Goal: Feedback & Contribution: Submit feedback/report problem

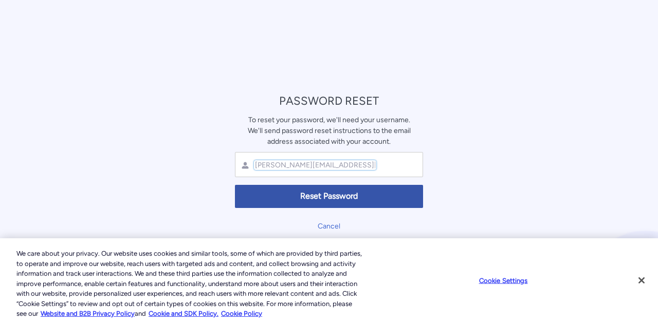
click at [311, 165] on input "carl.lee@action1.com" at bounding box center [315, 165] width 122 height 10
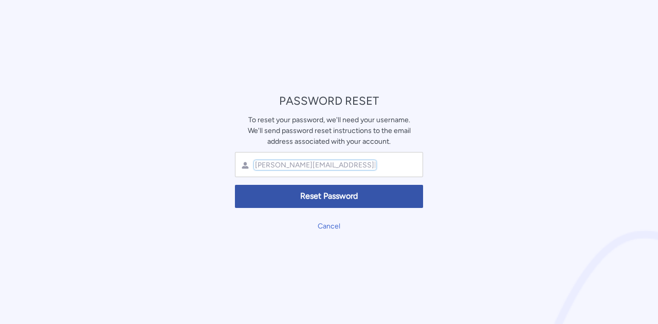
click at [321, 165] on input "carl.lee@action1.com" at bounding box center [315, 165] width 122 height 10
paste input "PBSzgGvkcVIgbJnL6ap@otHw"
type input "carl.lee@action1.com"
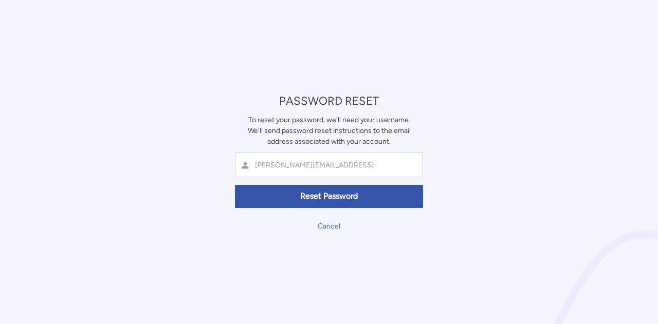
drag, startPoint x: 496, startPoint y: 150, endPoint x: 466, endPoint y: 170, distance: 36.6
click at [496, 150] on div "PASSWORD RESET To reset your password, we'll need your username. We'll send pas…" at bounding box center [329, 162] width 658 height 324
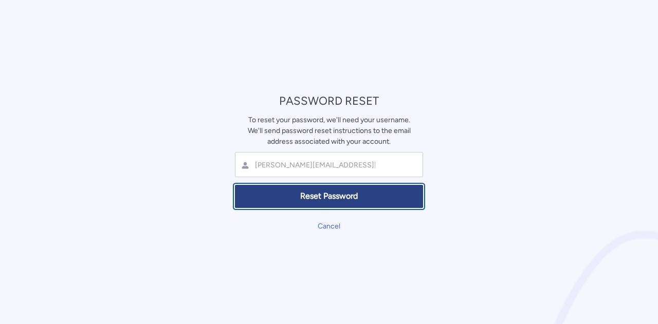
click at [359, 201] on span "Reset Password" at bounding box center [328, 197] width 175 height 12
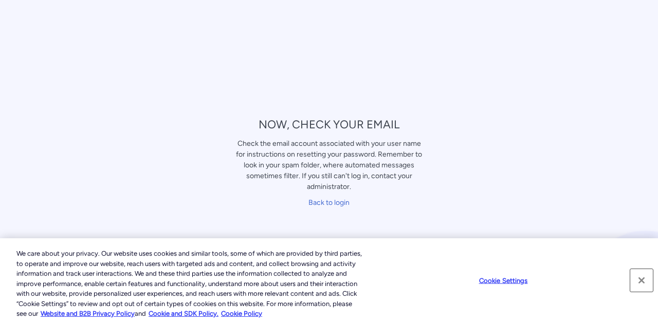
click at [638, 280] on button "Close" at bounding box center [641, 280] width 23 height 23
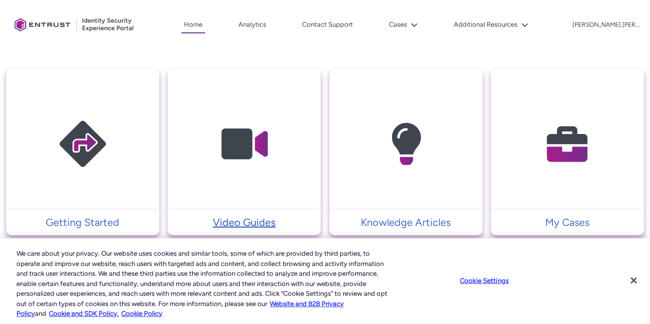
scroll to position [308, 0]
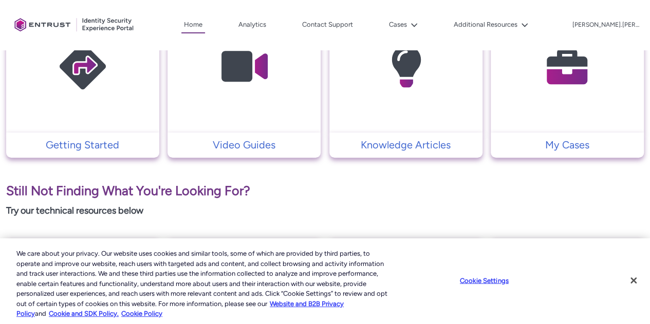
click at [547, 117] on img at bounding box center [567, 66] width 98 height 110
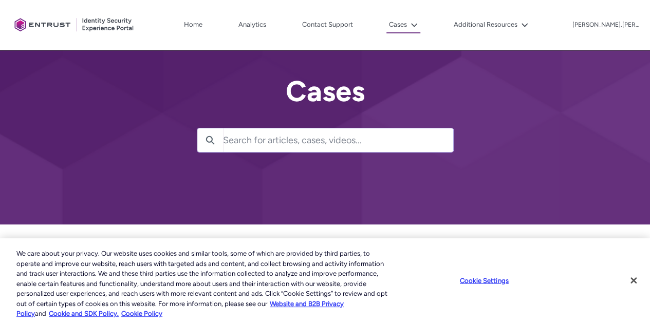
scroll to position [4, 0]
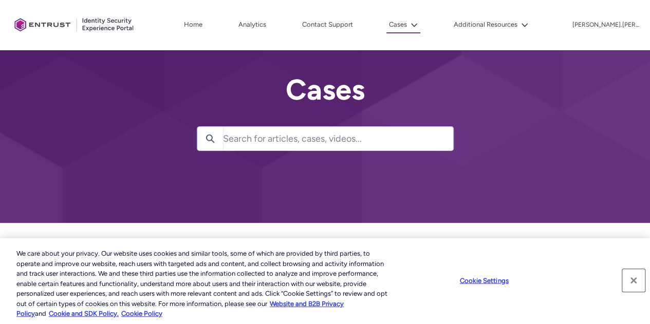
drag, startPoint x: 632, startPoint y: 278, endPoint x: 599, endPoint y: 268, distance: 34.9
click at [632, 278] on button "Close" at bounding box center [633, 280] width 23 height 23
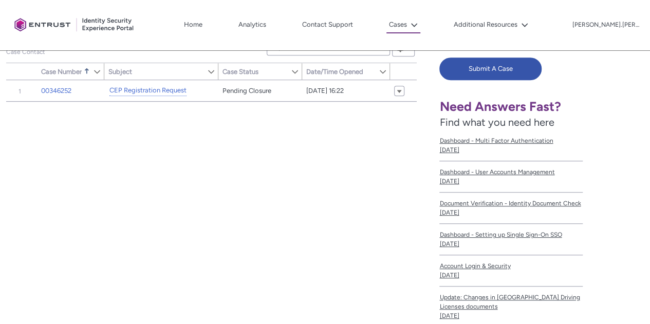
scroll to position [166, 0]
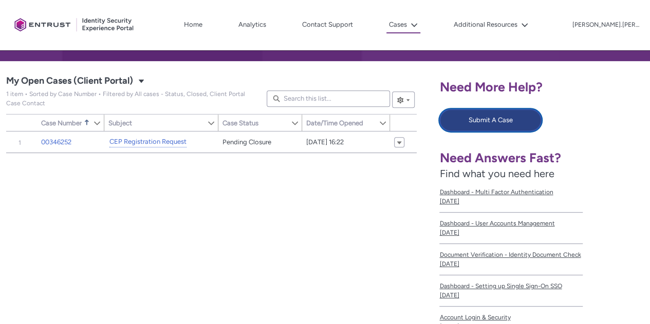
click at [496, 124] on button "Submit A Case" at bounding box center [490, 120] width 102 height 23
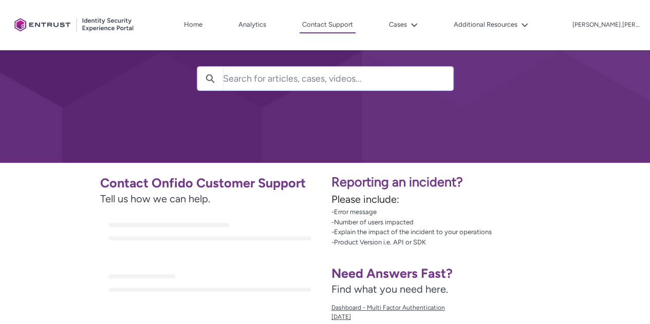
scroll to position [154, 0]
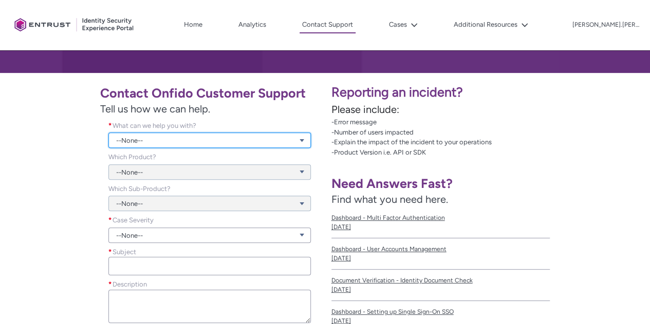
click at [178, 137] on link "--None--" at bounding box center [209, 140] width 202 height 15
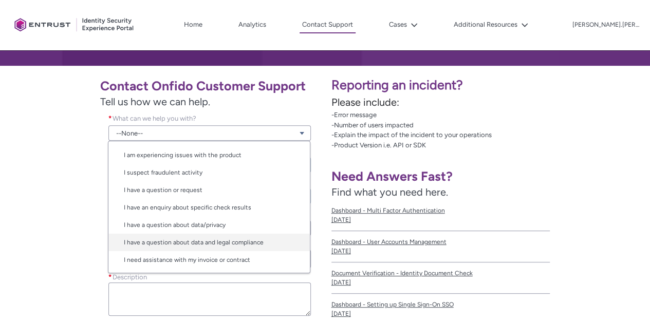
scroll to position [206, 0]
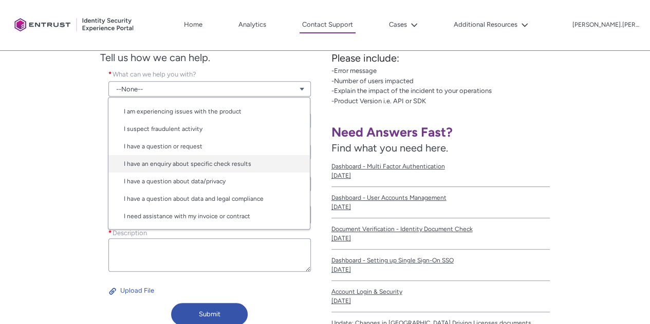
click at [214, 164] on link "I have an enquiry about specific check results" at bounding box center [208, 163] width 201 height 17
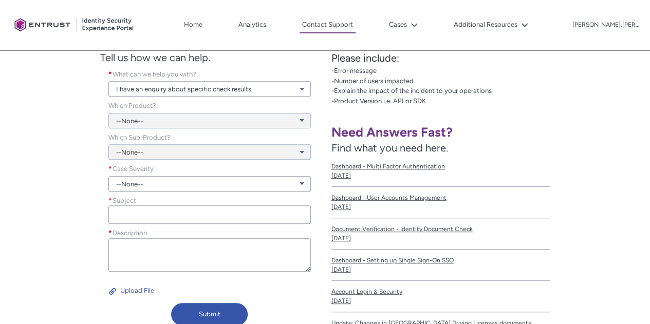
click at [158, 120] on div "--None--" at bounding box center [209, 115] width 202 height 28
drag, startPoint x: 198, startPoint y: 105, endPoint x: 204, endPoint y: 108, distance: 6.4
click at [198, 105] on div "--None--" at bounding box center [209, 115] width 202 height 28
click at [270, 122] on div "--None--" at bounding box center [209, 115] width 202 height 28
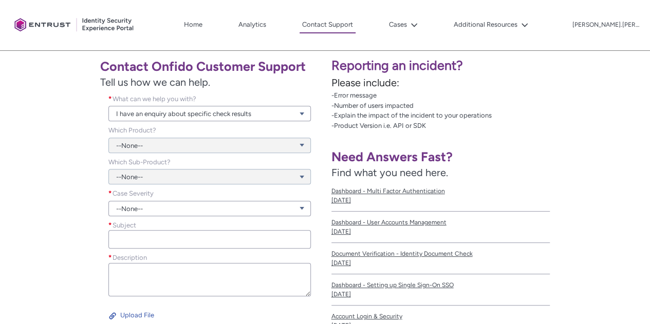
scroll to position [154, 0]
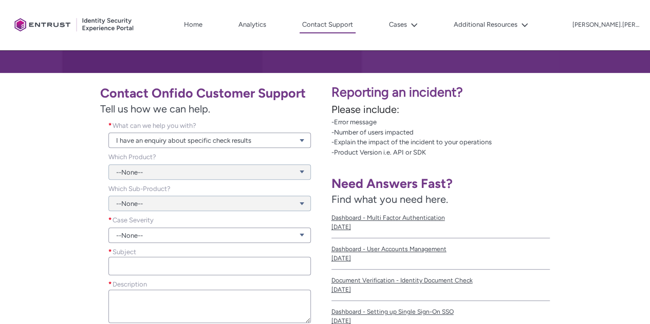
click at [298, 175] on div "--None--" at bounding box center [209, 166] width 202 height 28
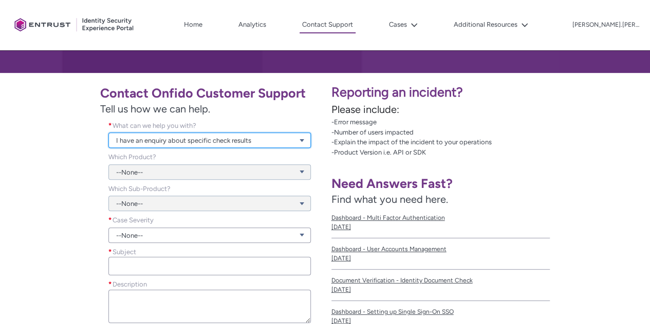
click at [181, 139] on link "I have an enquiry about specific check results" at bounding box center [209, 140] width 202 height 15
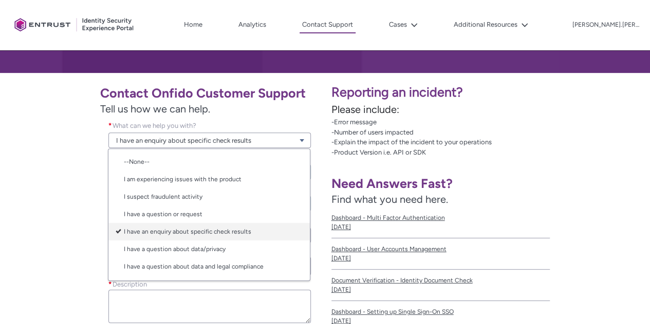
click at [160, 233] on link "I have an enquiry about specific check results" at bounding box center [208, 231] width 201 height 17
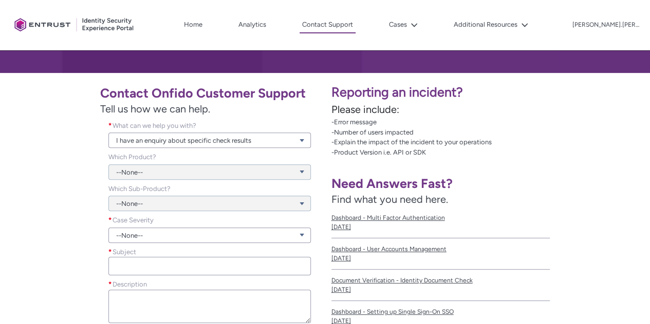
click at [190, 174] on div "--None--" at bounding box center [209, 166] width 202 height 28
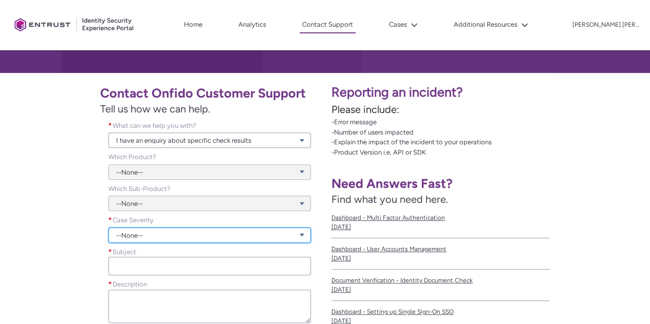
click at [210, 239] on link "--None--" at bounding box center [209, 235] width 202 height 15
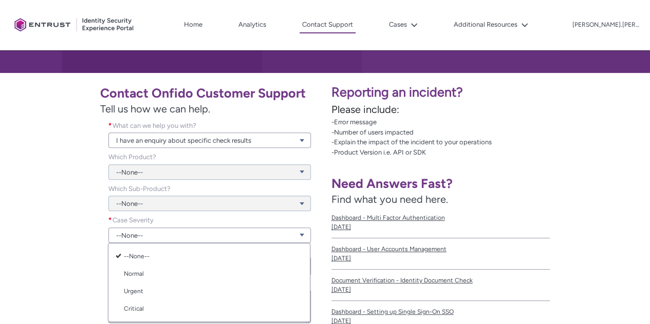
click at [205, 201] on div "--None--" at bounding box center [209, 198] width 202 height 28
click at [208, 205] on div "--None--" at bounding box center [209, 198] width 202 height 28
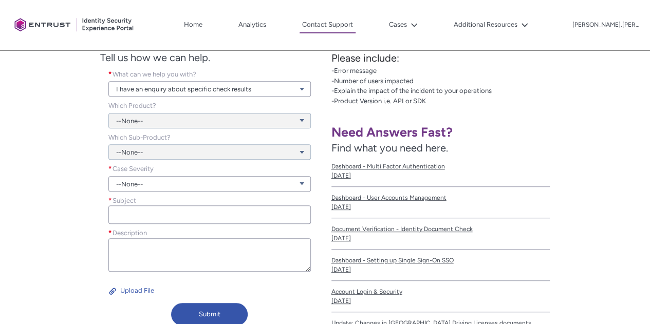
click at [163, 175] on div "--None--" at bounding box center [209, 178] width 202 height 28
click at [161, 190] on link "--None--" at bounding box center [209, 183] width 202 height 15
click at [154, 224] on link "Normal" at bounding box center [208, 222] width 201 height 17
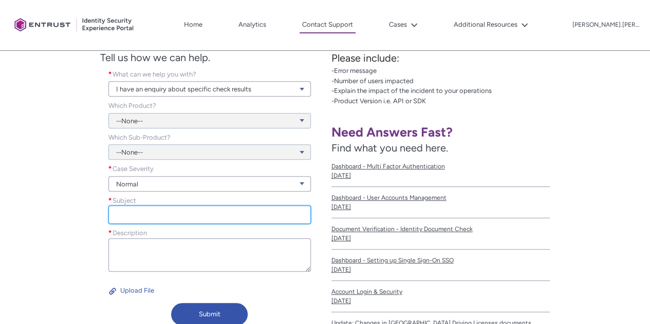
click at [156, 218] on input "Subject *" at bounding box center [209, 215] width 202 height 18
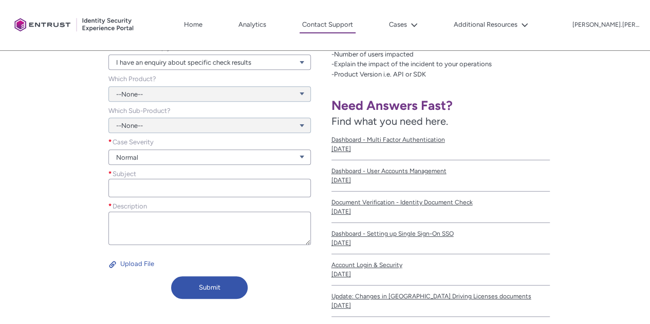
scroll to position [257, 0]
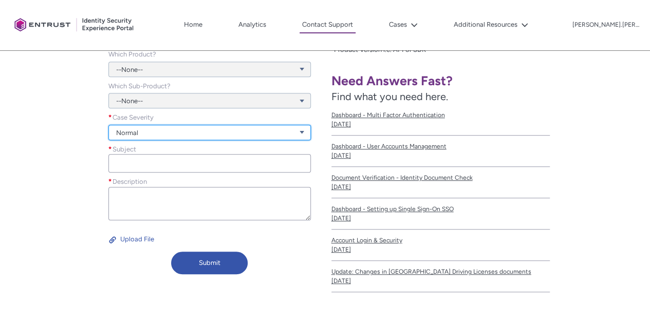
click at [159, 132] on link "Normal" at bounding box center [209, 132] width 202 height 15
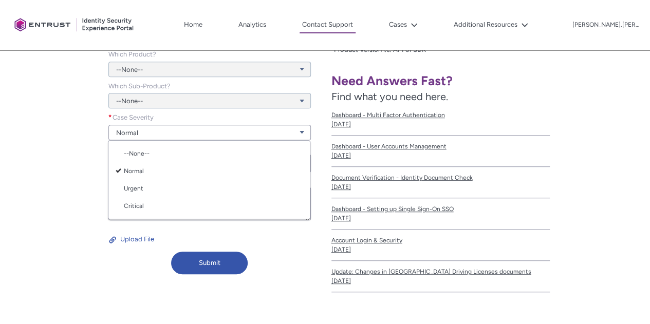
click at [163, 99] on div "--None--" at bounding box center [209, 95] width 202 height 28
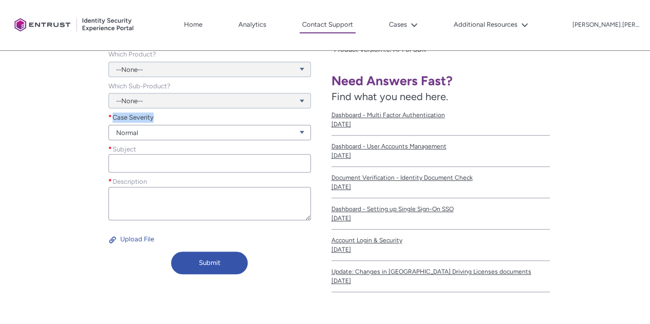
click at [163, 99] on div "--None--" at bounding box center [209, 95] width 202 height 28
drag, startPoint x: 282, startPoint y: 104, endPoint x: 302, endPoint y: 94, distance: 22.8
click at [284, 103] on div "--None--" at bounding box center [209, 95] width 202 height 28
click at [303, 93] on div "--None--" at bounding box center [209, 95] width 202 height 28
click at [304, 97] on div "--None--" at bounding box center [209, 95] width 202 height 28
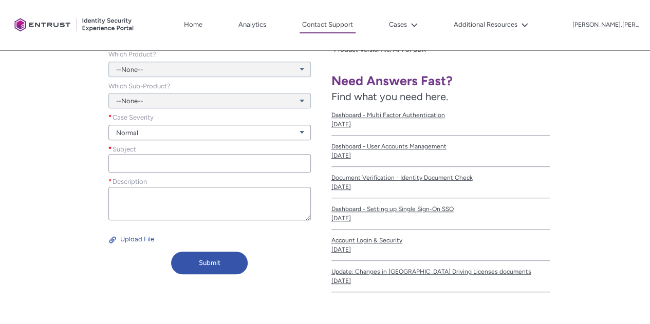
click at [304, 98] on div "--None--" at bounding box center [209, 95] width 202 height 28
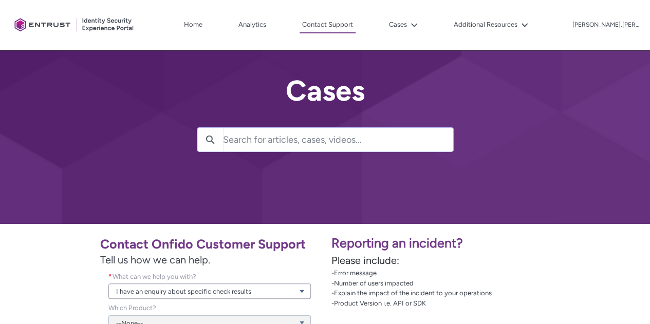
scroll to position [0, 0]
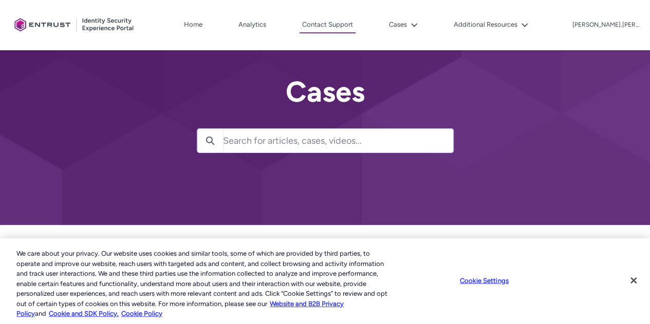
scroll to position [4, 0]
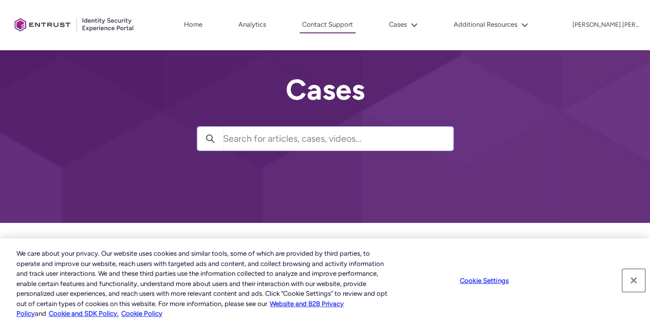
click at [634, 280] on button "Close" at bounding box center [633, 280] width 23 height 23
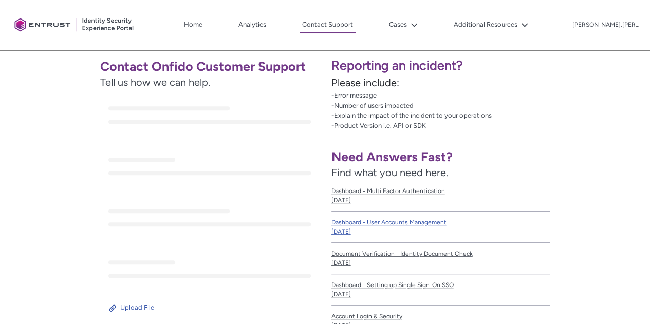
scroll to position [206, 0]
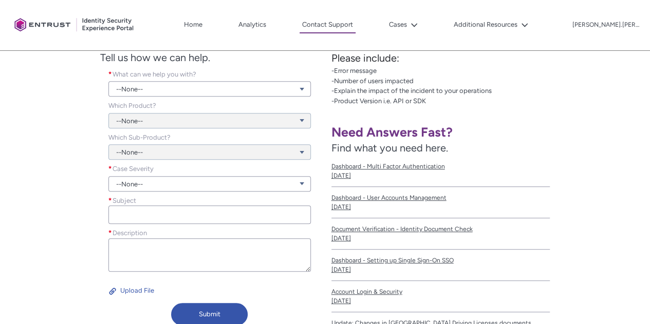
click at [250, 119] on div "--None--" at bounding box center [209, 115] width 202 height 28
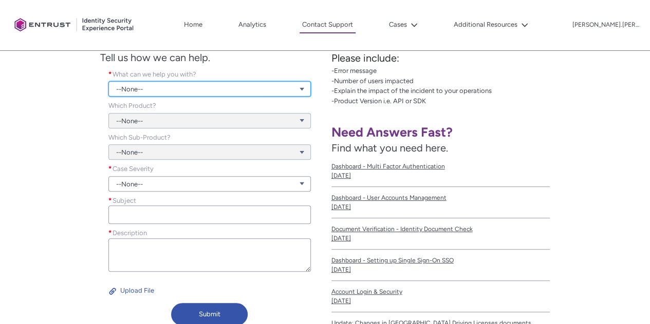
click at [269, 86] on link "--None--" at bounding box center [209, 88] width 202 height 15
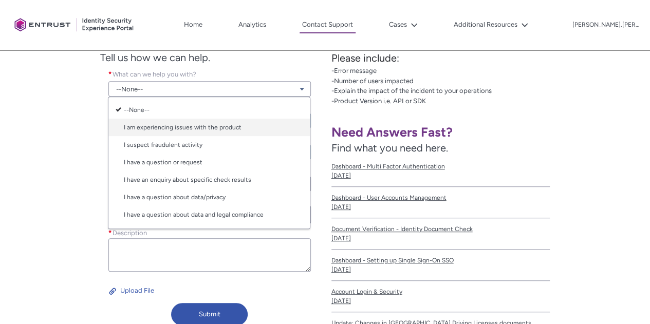
click at [176, 128] on link "I am experiencing issues with the product" at bounding box center [208, 127] width 201 height 17
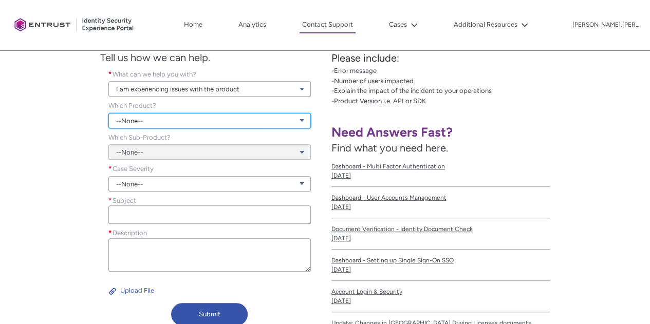
click at [178, 125] on link "--None--" at bounding box center [209, 120] width 202 height 15
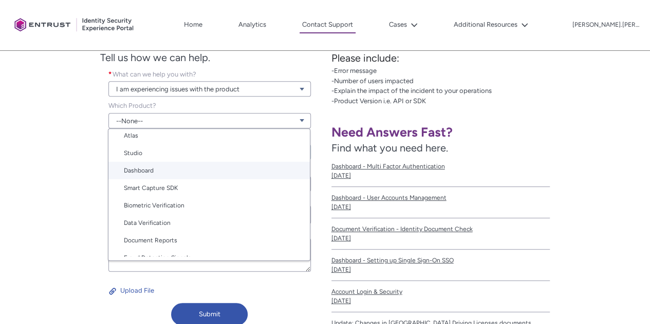
scroll to position [51, 0]
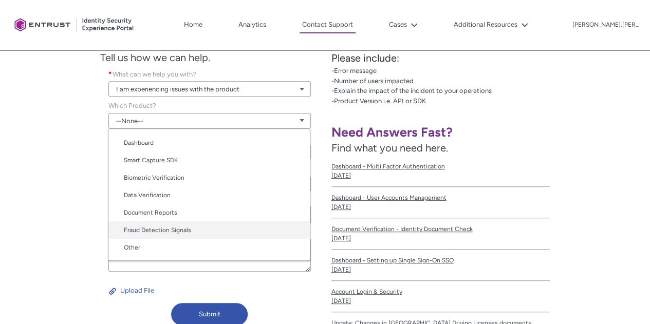
click at [156, 229] on link "Fraud Detection Signals" at bounding box center [208, 229] width 201 height 17
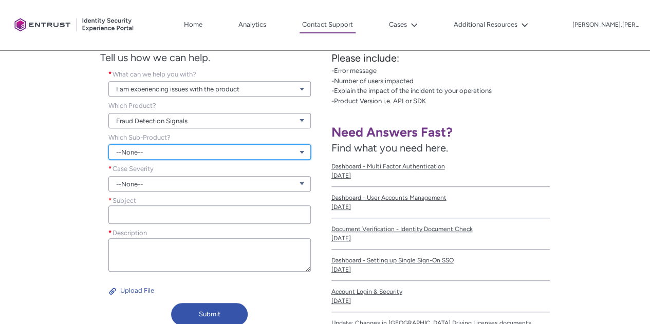
click at [173, 153] on link "--None--" at bounding box center [209, 151] width 202 height 15
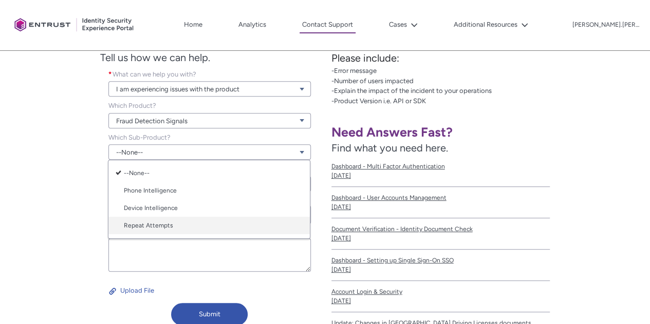
click at [165, 227] on link "Repeat Attempts" at bounding box center [208, 225] width 201 height 17
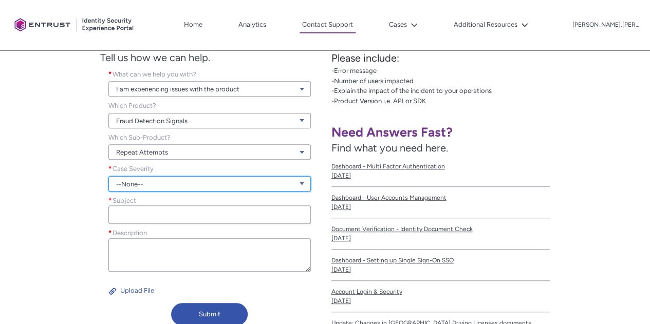
click at [160, 185] on link "--None--" at bounding box center [209, 183] width 202 height 15
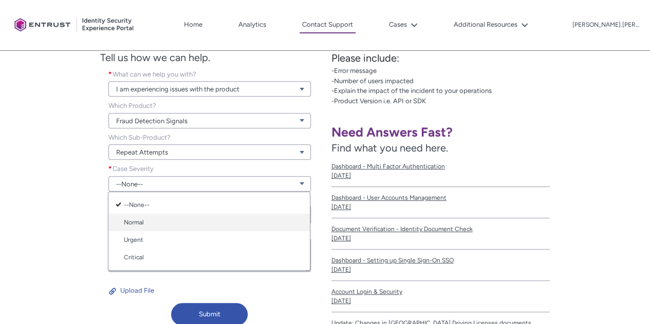
click at [166, 218] on link "Normal" at bounding box center [208, 222] width 201 height 17
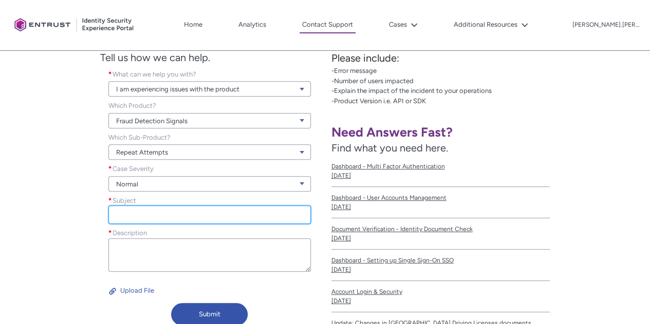
click at [169, 212] on input "Subject *" at bounding box center [209, 215] width 202 height 18
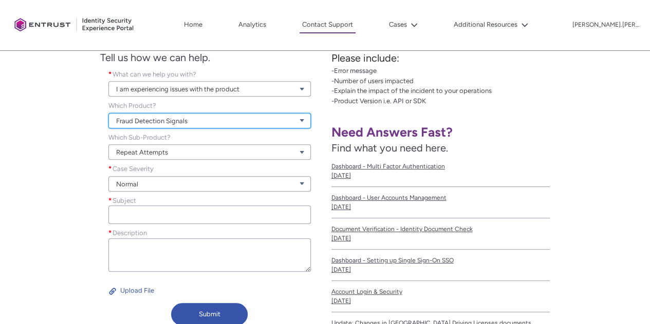
click at [177, 124] on link "Fraud Detection Signals" at bounding box center [209, 120] width 202 height 15
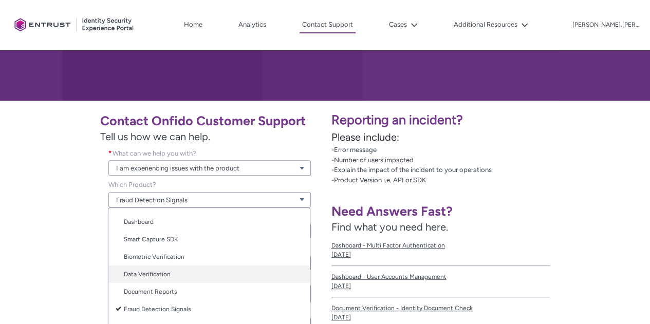
click at [189, 272] on link "Data Verification" at bounding box center [208, 274] width 201 height 17
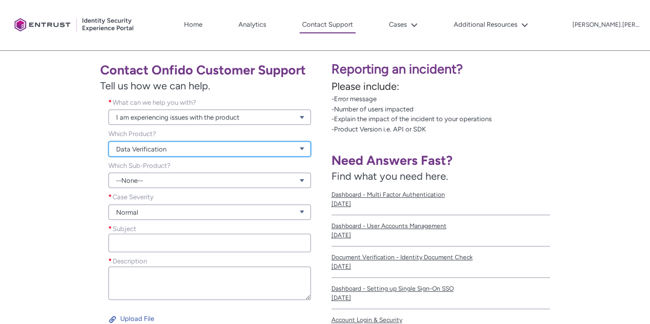
scroll to position [178, 0]
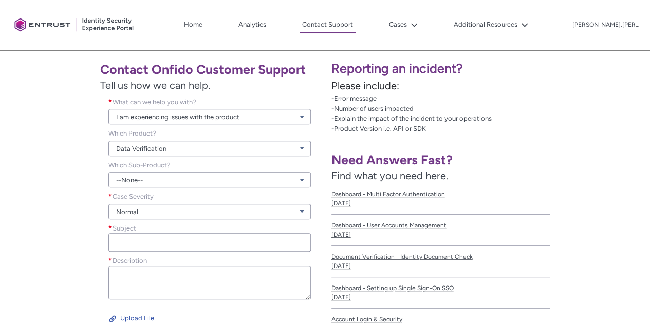
click at [188, 169] on div "--None--" at bounding box center [209, 174] width 202 height 28
click at [183, 185] on link "--None--" at bounding box center [209, 179] width 202 height 15
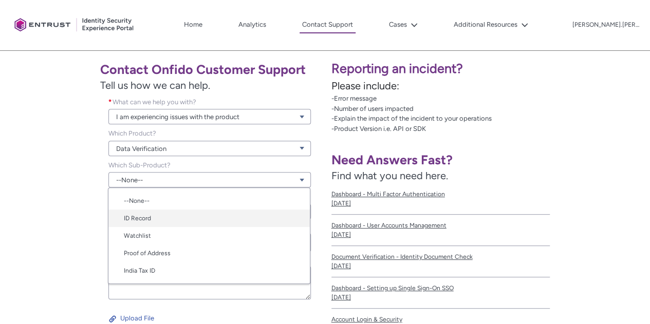
click at [169, 219] on link "ID Record" at bounding box center [208, 218] width 201 height 17
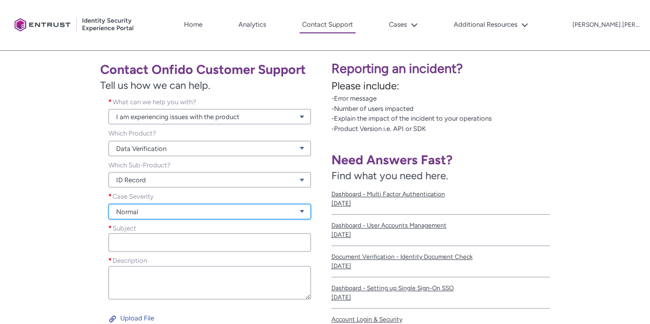
click at [163, 208] on link "Normal" at bounding box center [209, 211] width 202 height 15
click at [164, 208] on link "Normal" at bounding box center [209, 211] width 202 height 15
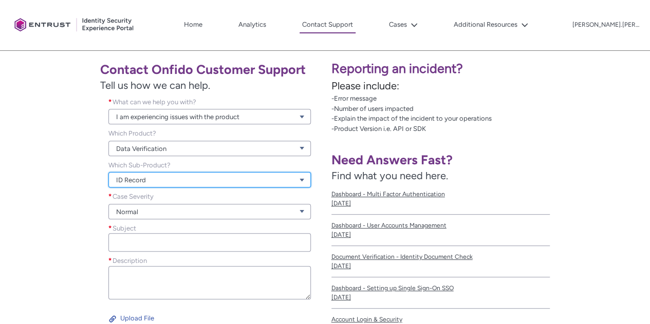
click at [164, 182] on link "ID Record" at bounding box center [209, 179] width 202 height 15
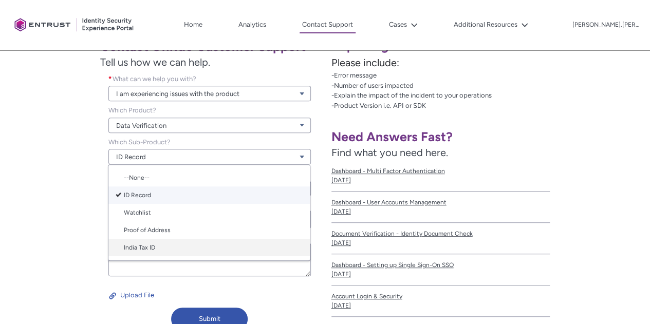
scroll to position [229, 0]
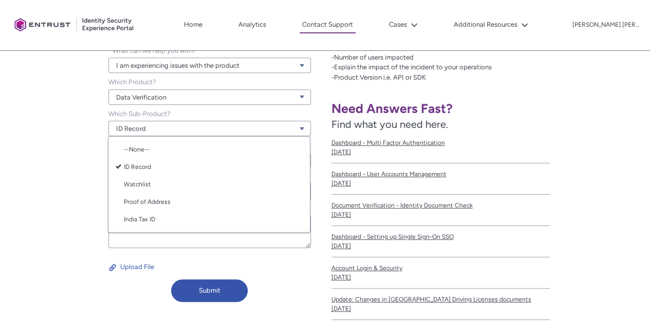
click at [82, 133] on div "Contact Onfido Customer Support Tell us how we can help. What can we help you w…" at bounding box center [162, 155] width 313 height 303
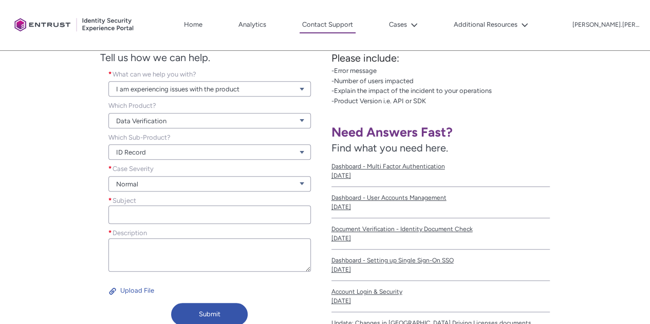
scroll to position [126, 0]
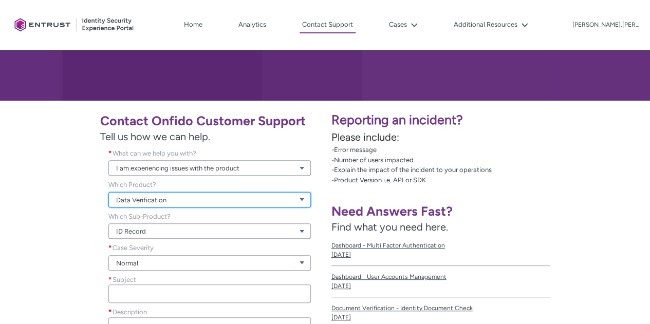
click at [160, 194] on link "Data Verification" at bounding box center [209, 199] width 202 height 15
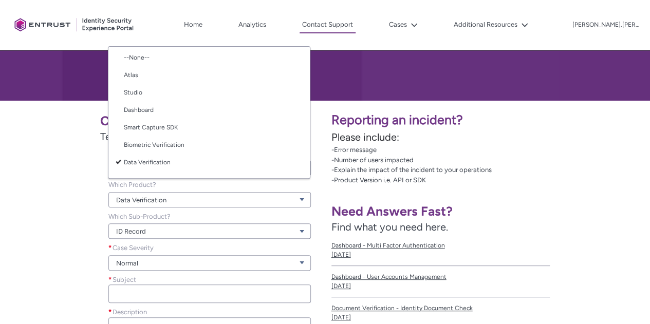
scroll to position [0, 0]
click at [32, 122] on div "Contact Onfido Customer Support Tell us how we can help. What can we help you w…" at bounding box center [162, 258] width 313 height 303
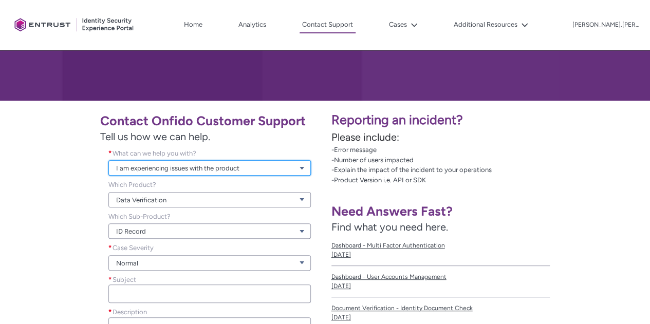
click at [178, 171] on link "I am experiencing issues with the product" at bounding box center [209, 167] width 202 height 15
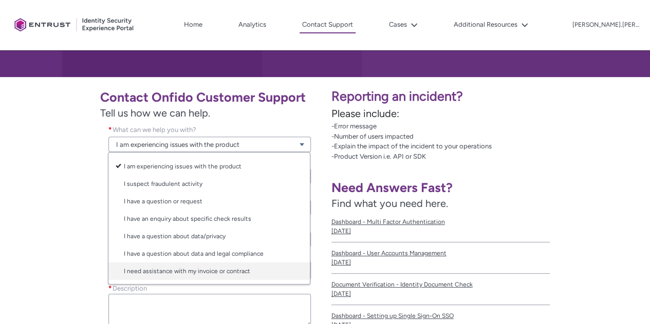
scroll to position [178, 0]
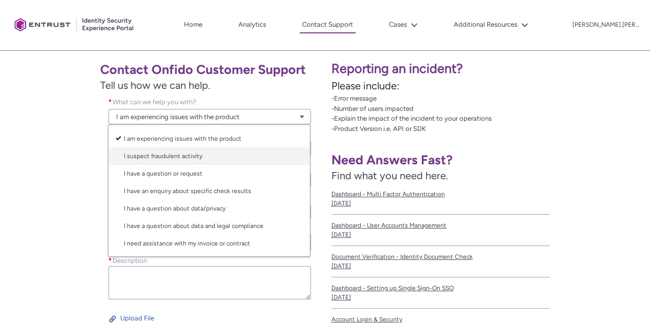
click at [195, 151] on link "I suspect fraudulent activity" at bounding box center [208, 155] width 201 height 17
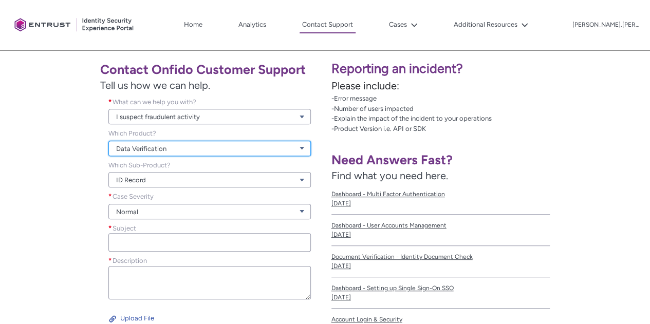
click at [191, 146] on link "Data Verification" at bounding box center [209, 148] width 202 height 15
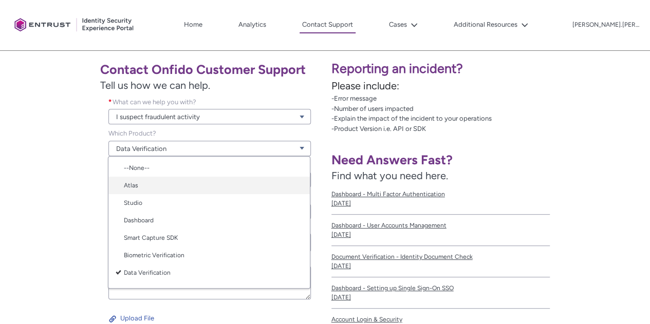
scroll to position [0, 0]
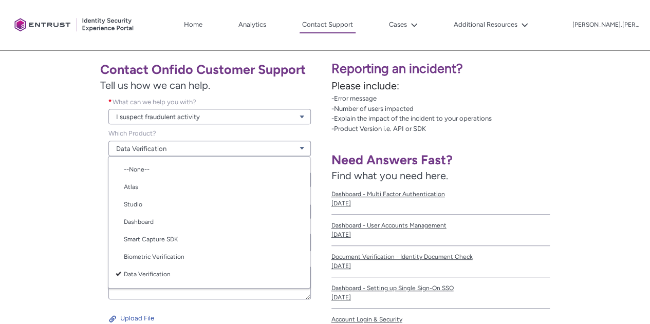
click at [66, 187] on div "Contact Onfido Customer Support Tell us how we can help. What can we help you w…" at bounding box center [162, 206] width 313 height 303
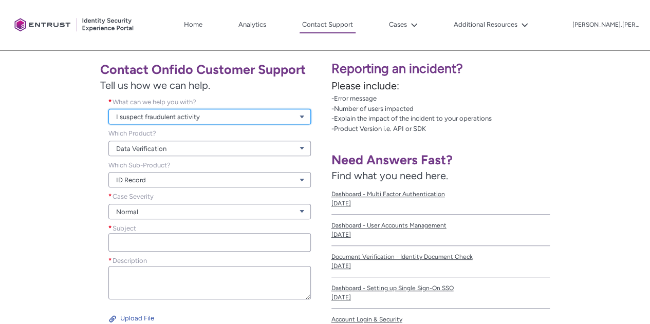
click at [174, 116] on link "I suspect fraudulent activity" at bounding box center [209, 116] width 202 height 15
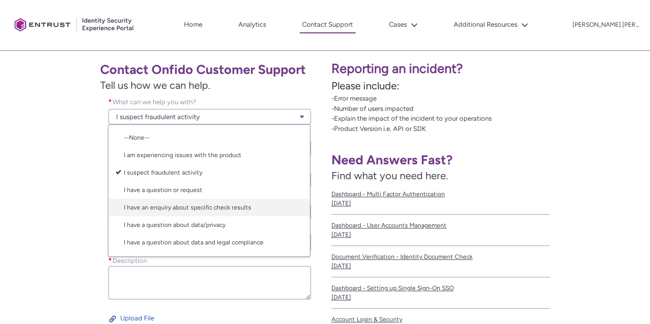
click at [173, 207] on link "I have an enquiry about specific check results" at bounding box center [208, 207] width 201 height 17
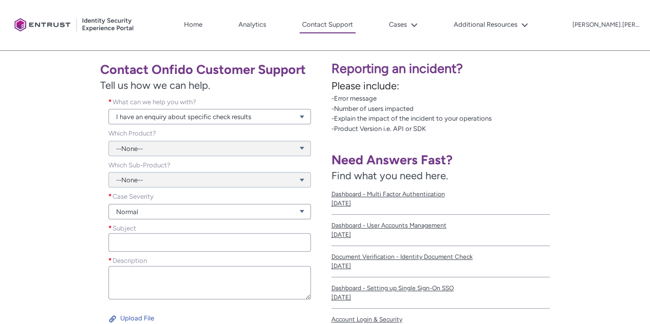
click at [157, 152] on div "--None--" at bounding box center [209, 142] width 202 height 28
click at [155, 213] on link "Normal" at bounding box center [209, 211] width 202 height 15
click at [142, 246] on link "Normal" at bounding box center [208, 249] width 201 height 17
click at [166, 252] on div "Subject *" at bounding box center [209, 239] width 219 height 33
click at [165, 245] on input "Subject *" at bounding box center [209, 242] width 202 height 18
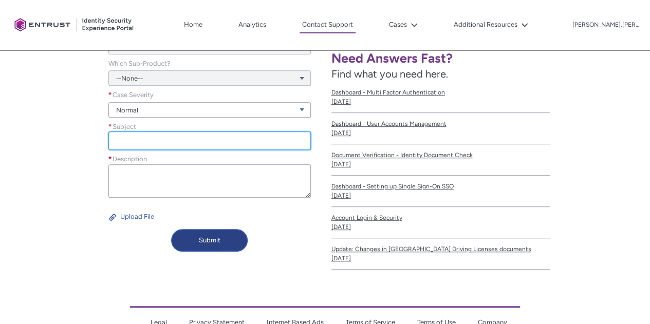
scroll to position [281, 0]
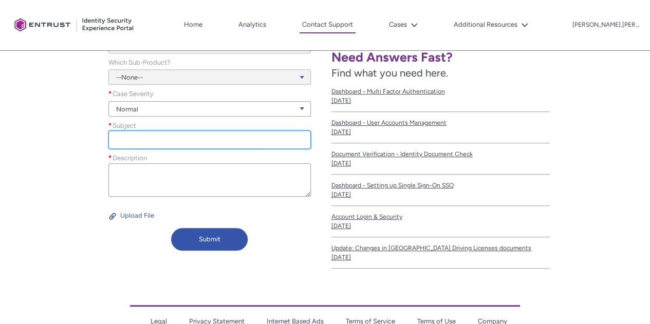
click at [178, 146] on input "Subject *" at bounding box center [209, 139] width 202 height 18
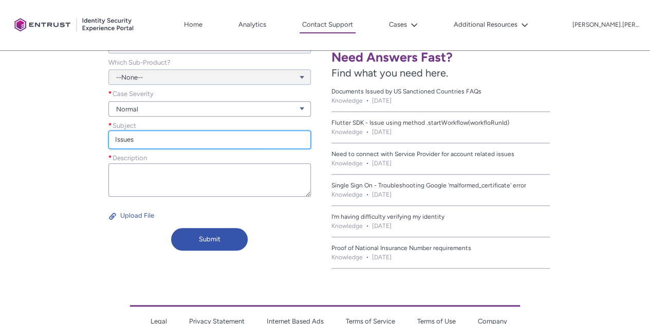
type input "Issues"
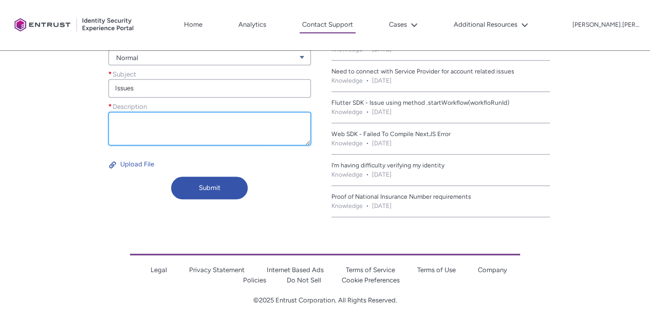
click at [179, 130] on textarea "Description *" at bounding box center [209, 128] width 202 height 33
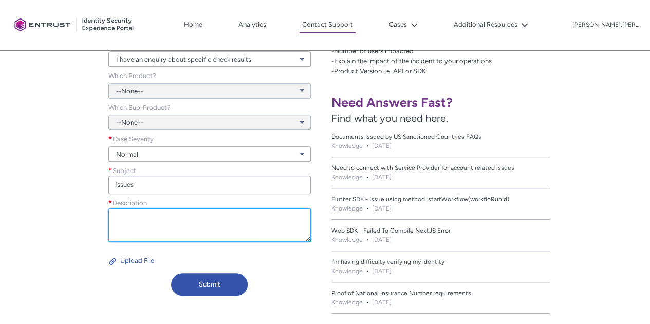
scroll to position [229, 0]
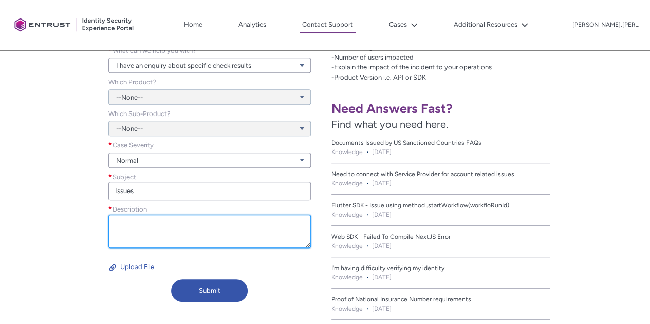
click at [213, 226] on textarea "Description *" at bounding box center [209, 231] width 202 height 33
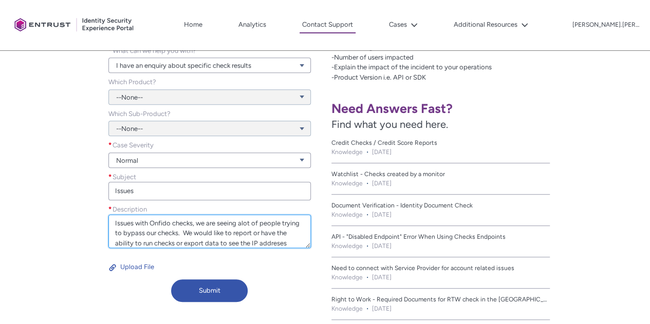
scroll to position [13, 0]
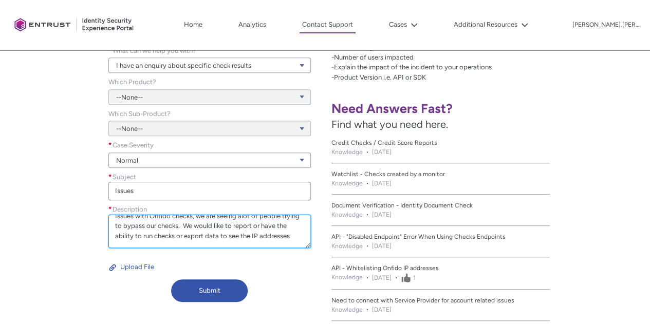
click at [165, 242] on textarea "Issues with Onfido checks, we are seeing alot of people trying to bypass our ch…" at bounding box center [209, 231] width 202 height 33
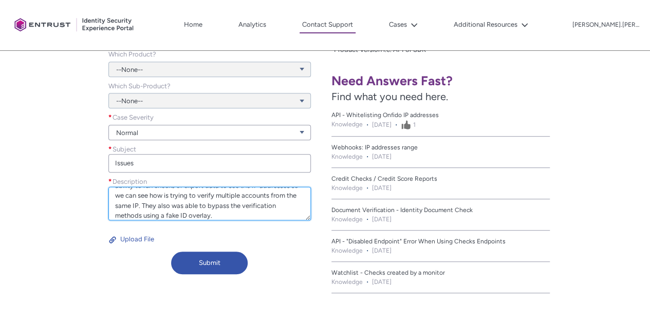
scroll to position [229, 0]
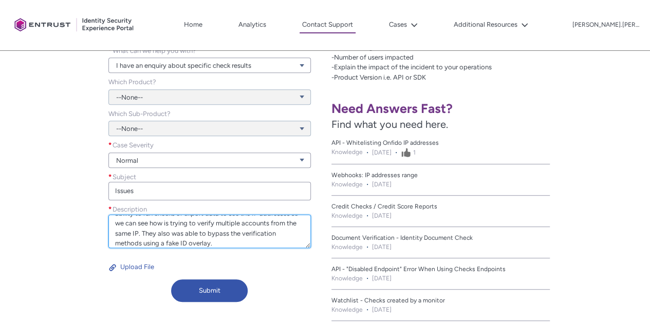
type textarea "Issues with Onfido checks, we are seeing alot of people trying to bypass our ch…"
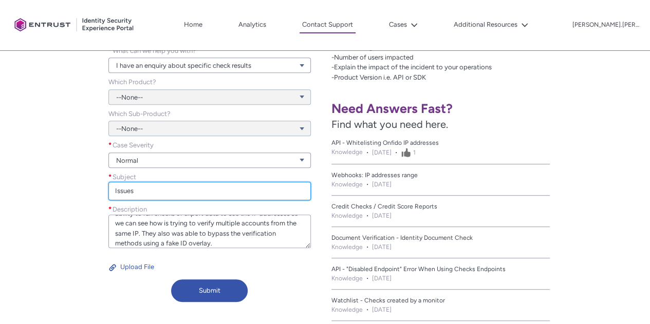
click at [180, 189] on input "Issues" at bounding box center [209, 191] width 202 height 18
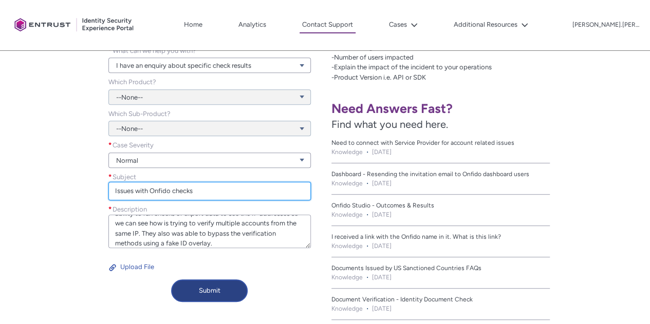
type input "Issues with Onfido checks"
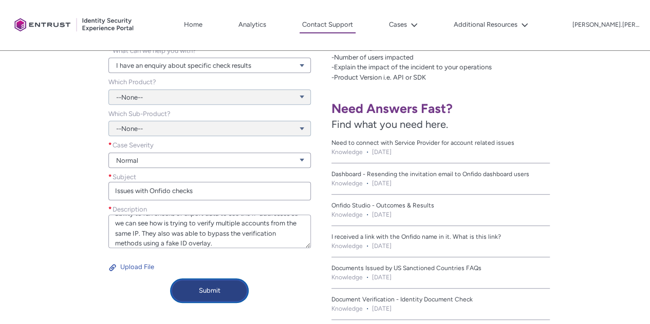
click at [202, 296] on button "Submit" at bounding box center [209, 290] width 77 height 23
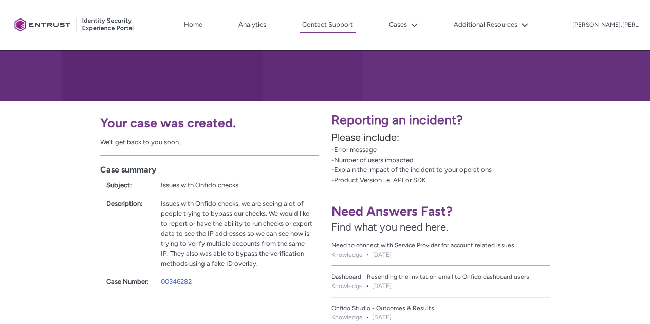
scroll to position [178, 0]
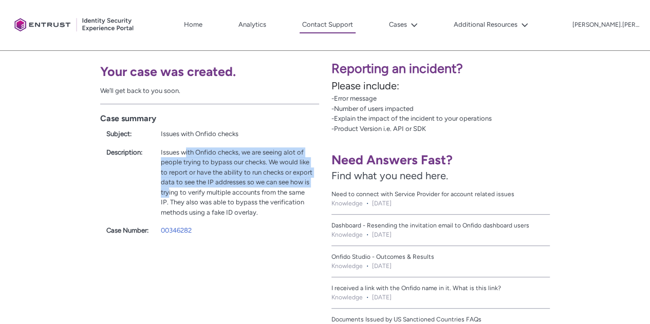
drag, startPoint x: 184, startPoint y: 154, endPoint x: 199, endPoint y: 192, distance: 40.4
click at [192, 192] on div "Issues with Onfido checks, we are seeing alot of people trying to bypass our ch…" at bounding box center [237, 182] width 152 height 70
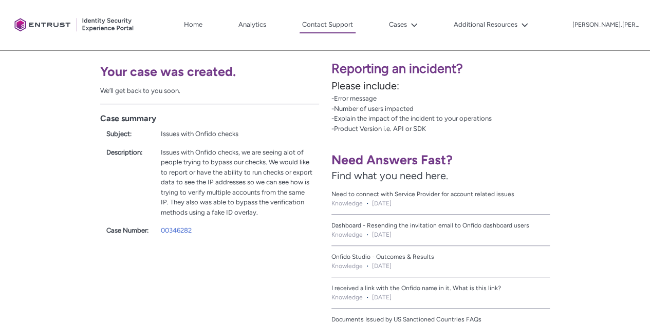
click at [199, 192] on div "Issues with Onfido checks, we are seeing alot of people trying to bypass our ch…" at bounding box center [237, 182] width 152 height 70
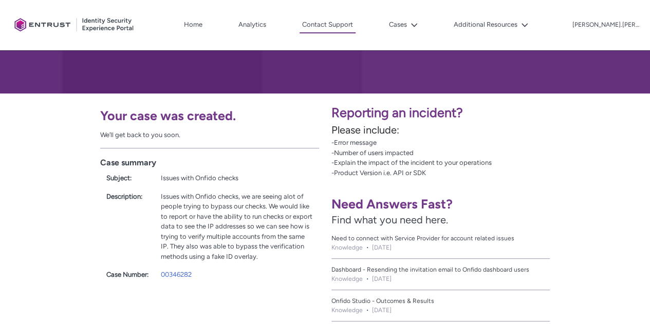
scroll to position [126, 0]
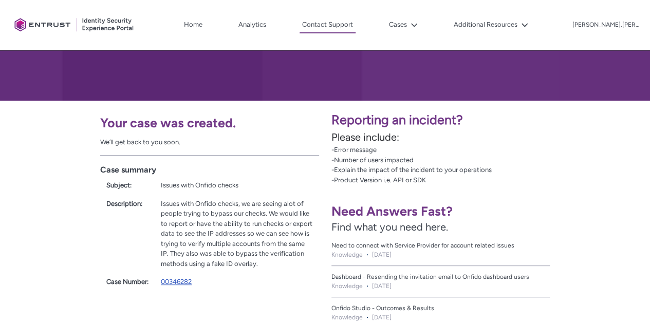
click at [174, 285] on link "00346282" at bounding box center [176, 282] width 31 height 8
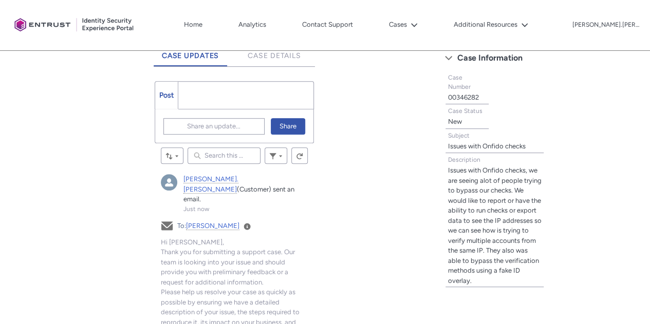
scroll to position [281, 0]
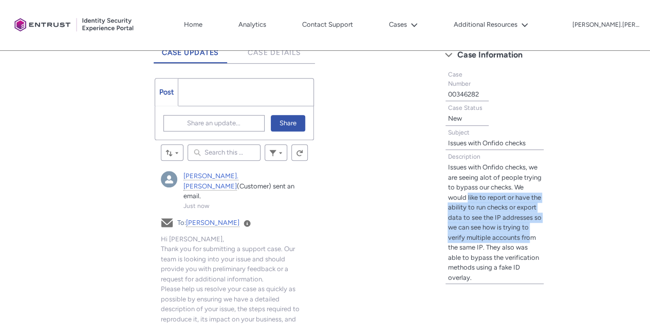
drag, startPoint x: 468, startPoint y: 195, endPoint x: 533, endPoint y: 241, distance: 80.4
click at [533, 241] on lightning-formatted-text "Issues with Onfido checks, we are seeing alot of people trying to bypass our ch…" at bounding box center [494, 222] width 94 height 118
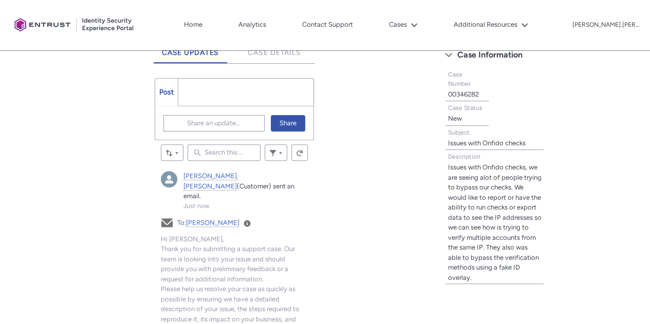
click at [538, 244] on lightning-formatted-text "Issues with Onfido checks, we are seeing alot of people trying to bypass our ch…" at bounding box center [494, 222] width 94 height 118
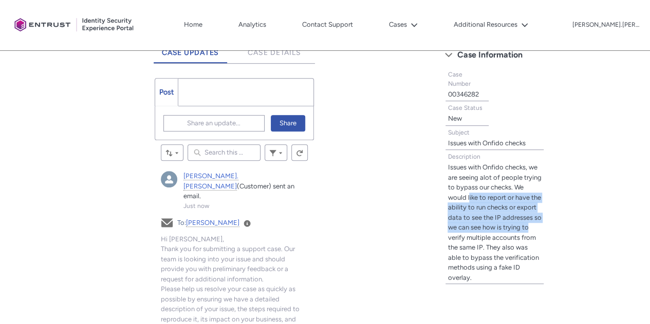
drag, startPoint x: 469, startPoint y: 196, endPoint x: 533, endPoint y: 228, distance: 72.1
click at [533, 228] on span "Issues with Onfido checks, we are seeing alot of people trying to bypass our ch…" at bounding box center [494, 222] width 94 height 120
drag, startPoint x: 533, startPoint y: 228, endPoint x: 527, endPoint y: 229, distance: 6.8
click at [533, 228] on span "Issues with Onfido checks, we are seeing alot of people trying to bypass our ch…" at bounding box center [494, 222] width 94 height 120
click at [517, 229] on lightning-formatted-text "Issues with Onfido checks, we are seeing alot of people trying to bypass our ch…" at bounding box center [494, 222] width 94 height 118
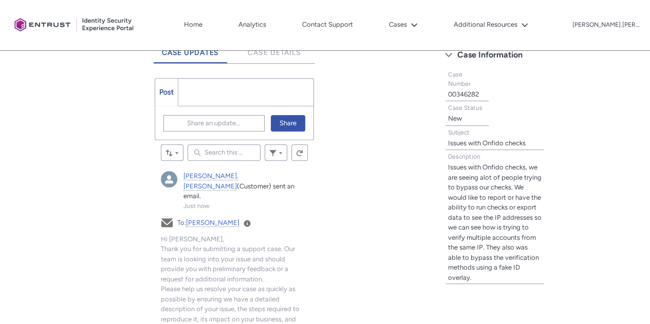
click at [222, 150] on input "Search this feed..." at bounding box center [224, 152] width 73 height 16
click at [214, 129] on span "Share an update..." at bounding box center [213, 123] width 53 height 15
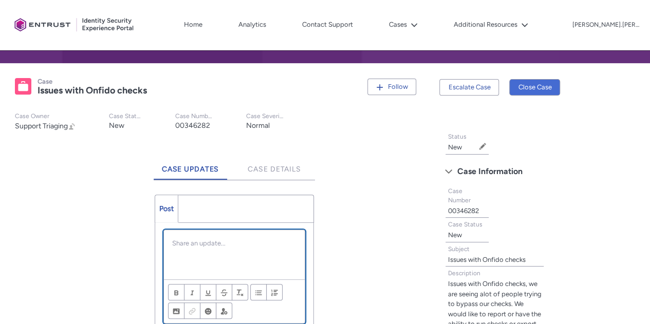
scroll to position [324, 0]
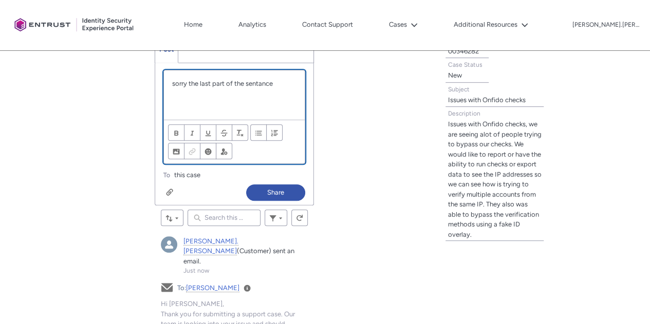
drag, startPoint x: 288, startPoint y: 84, endPoint x: 187, endPoint y: 83, distance: 101.2
click at [187, 83] on p "sorry the last part of the sentance" at bounding box center [234, 84] width 124 height 10
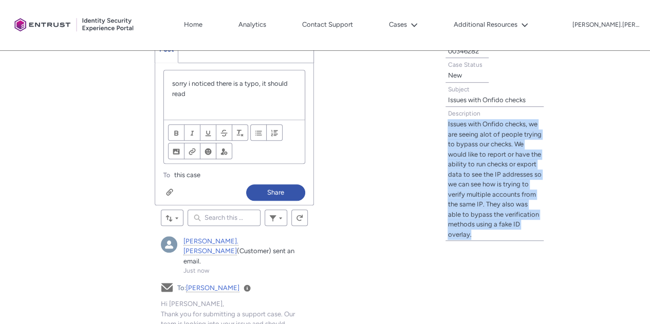
drag, startPoint x: 474, startPoint y: 234, endPoint x: 445, endPoint y: 123, distance: 114.8
click at [445, 123] on records-record-layout-item "Description Issues with Onfido checks, we are seeing alot of people trying to b…" at bounding box center [494, 174] width 110 height 135
copy lightning-formatted-text "Issues with Onfido checks, we are seeing alot of people trying to bypass our ch…"
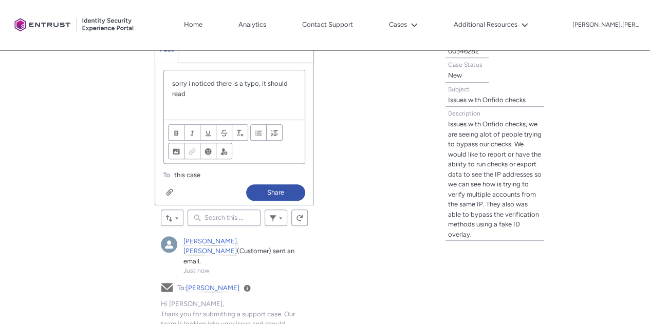
click at [221, 92] on p "sorry i noticed there is a typo, it should read" at bounding box center [234, 89] width 124 height 20
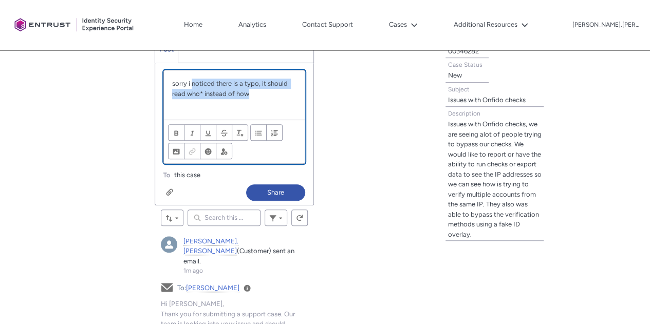
drag, startPoint x: 193, startPoint y: 83, endPoint x: 269, endPoint y: 102, distance: 78.3
click at [269, 102] on div "sorry i noticed there is a typo, it should read who* instead of how" at bounding box center [234, 94] width 141 height 49
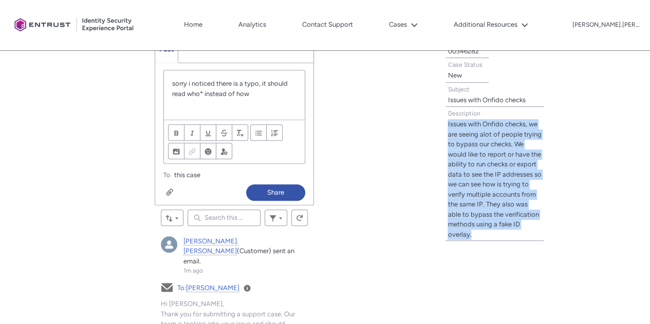
drag, startPoint x: 466, startPoint y: 231, endPoint x: 448, endPoint y: 122, distance: 111.0
click at [448, 122] on span "Issues with Onfido checks, we are seeing alot of people trying to bypass our ch…" at bounding box center [494, 179] width 94 height 120
copy lightning-formatted-text "Issues with Onfido checks, we are seeing alot of people trying to bypass our ch…"
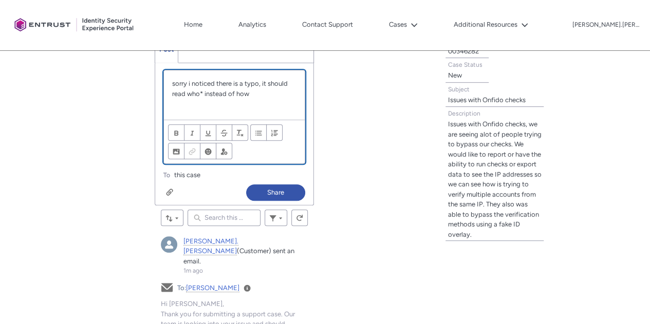
click at [253, 93] on p "sorry i noticed there is a typo, it should read who* instead of how" at bounding box center [234, 89] width 124 height 20
paste div "Chatter Publisher"
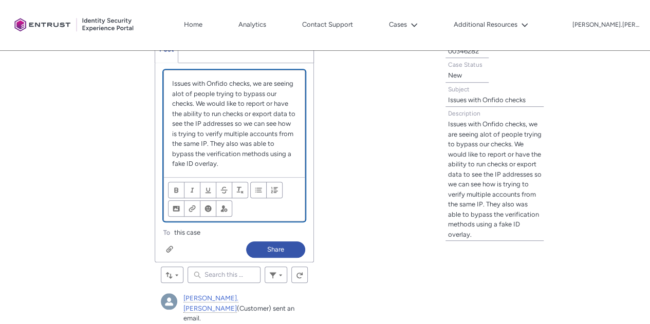
click at [172, 81] on p "Issues with Onfido checks, we are seeing alot of people trying to bypass our ch…" at bounding box center [234, 124] width 124 height 90
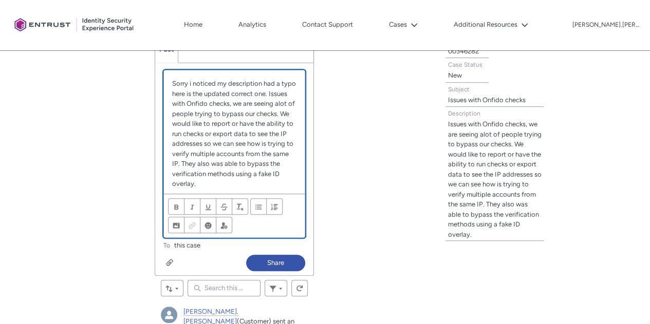
click at [190, 151] on p "Sorry i noticed my description had a typo here is the updated correct one. Issu…" at bounding box center [234, 134] width 124 height 110
click at [288, 90] on p "Sorry i noticed my description had a typo here is the updated correct one. Issu…" at bounding box center [234, 134] width 124 height 110
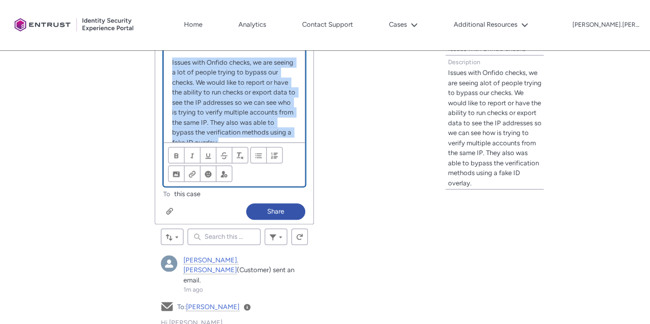
drag, startPoint x: 264, startPoint y: 128, endPoint x: 171, endPoint y: 64, distance: 113.1
click at [171, 64] on div "Sorry i noticed my description had a typo here is the updated correct one. Issu…" at bounding box center [234, 80] width 141 height 123
copy p "Issues with Onfido checks, we are seeing a lot of people trying to bypass our c…"
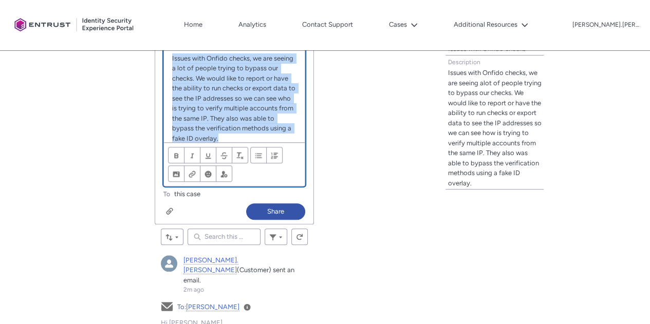
click at [278, 134] on p "Issues with Onfido checks, we are seeing a lot of people trying to bypass our c…" at bounding box center [234, 98] width 124 height 90
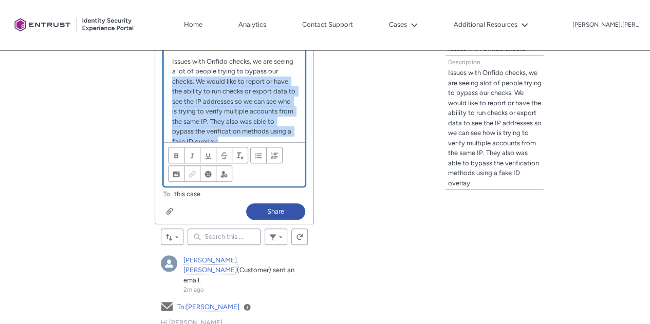
scroll to position [0, 0]
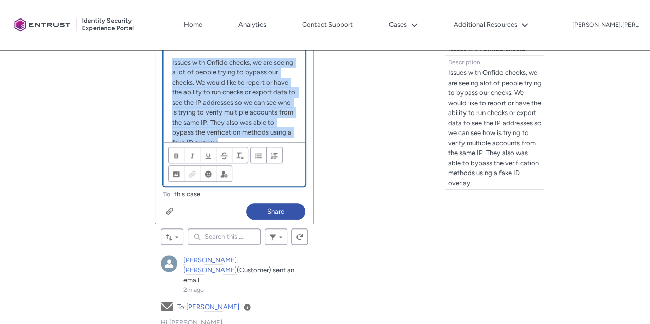
drag, startPoint x: 273, startPoint y: 138, endPoint x: 170, endPoint y: 66, distance: 125.8
click at [170, 66] on div "Sorry i noticed my description had a typo here is the updated correct one. Issu…" at bounding box center [234, 80] width 141 height 123
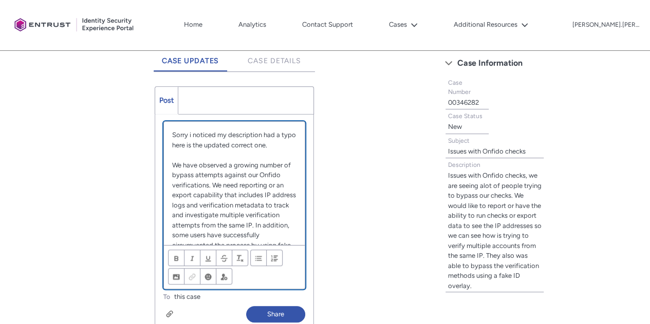
click at [288, 144] on p "Sorry i noticed my description had a typo here is the updated correct one." at bounding box center [234, 140] width 124 height 20
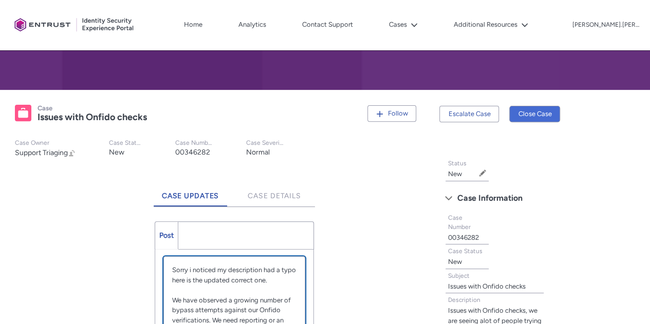
scroll to position [221, 0]
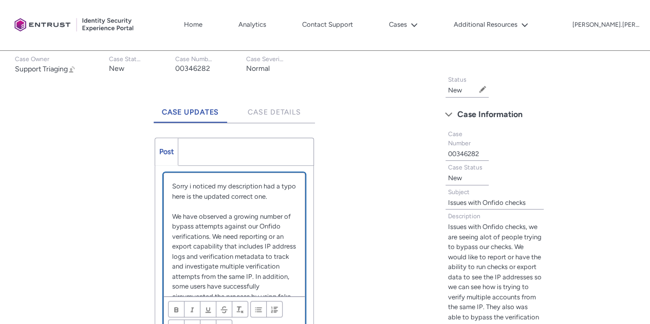
click at [189, 194] on p "Sorry i noticed my description had a typo here is the updated correct one." at bounding box center [234, 191] width 124 height 20
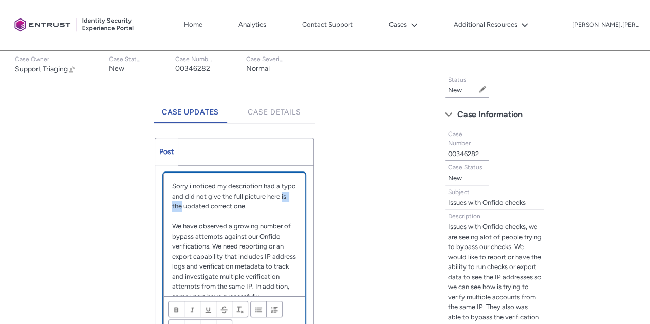
drag, startPoint x: 203, startPoint y: 203, endPoint x: 187, endPoint y: 204, distance: 16.5
click at [187, 204] on p "Sorry i noticed my description had a typo and did not give the full picture her…" at bounding box center [234, 196] width 124 height 30
drag, startPoint x: 256, startPoint y: 204, endPoint x: 221, endPoint y: 206, distance: 35.0
click at [221, 206] on p "Sorry i noticed my description had a typo and did not give the full picture her…" at bounding box center [234, 196] width 124 height 30
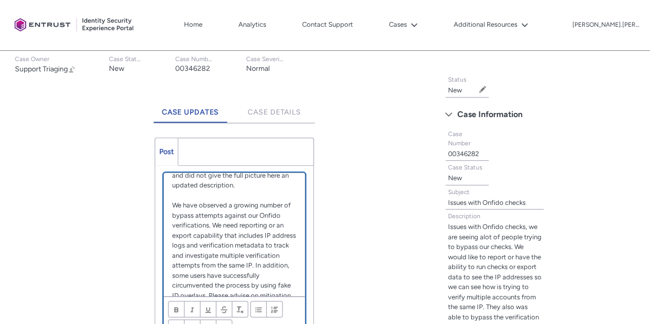
scroll to position [53, 0]
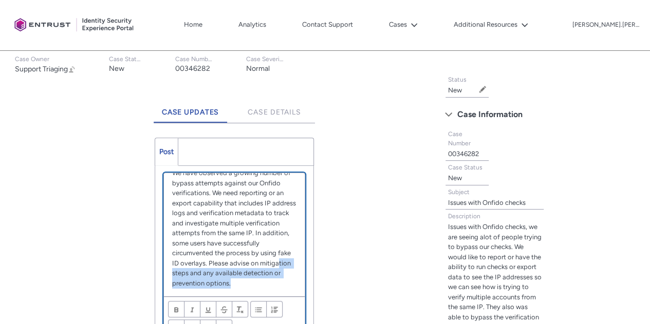
drag, startPoint x: 203, startPoint y: 270, endPoint x: 285, endPoint y: 285, distance: 82.9
click at [285, 283] on p "We have observed a growing number of bypass attempts against our Onfido verific…" at bounding box center [234, 228] width 124 height 120
click at [285, 285] on p "We have observed a growing number of bypass attempts against our Onfido verific…" at bounding box center [234, 228] width 124 height 120
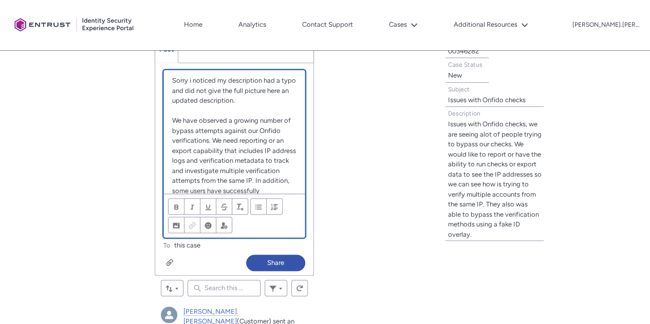
scroll to position [0, 0]
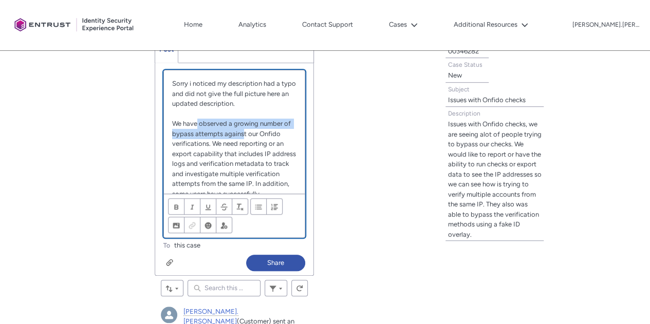
drag, startPoint x: 197, startPoint y: 121, endPoint x: 279, endPoint y: 135, distance: 83.9
click at [258, 136] on p "We have observed a growing number of bypass attempts against our Onfido verific…" at bounding box center [234, 184] width 124 height 130
click at [278, 137] on p "We have observed a growing number of bypass attempts against our Onfido verific…" at bounding box center [234, 184] width 124 height 130
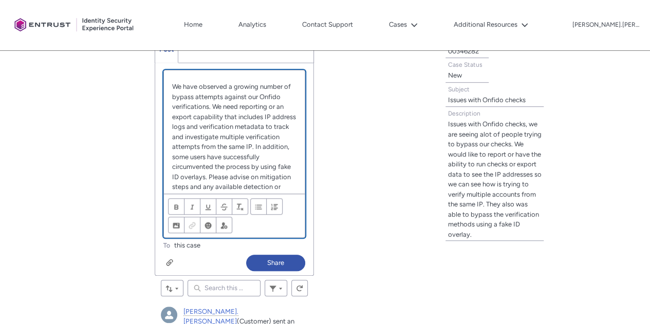
scroll to position [40, 0]
click at [223, 113] on p "We have observed a growing number of bypass attempts against our Onfido verific…" at bounding box center [234, 144] width 124 height 130
drag, startPoint x: 266, startPoint y: 101, endPoint x: 239, endPoint y: 102, distance: 27.2
click at [239, 102] on p "We have observed a growing number of bypass attempts against our Onfido verific…" at bounding box center [234, 144] width 124 height 130
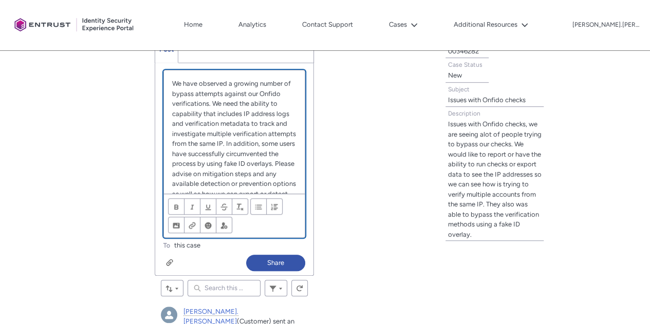
click at [233, 92] on p "We have observed a growing number of bypass attempts against our Onfido verific…" at bounding box center [234, 144] width 124 height 130
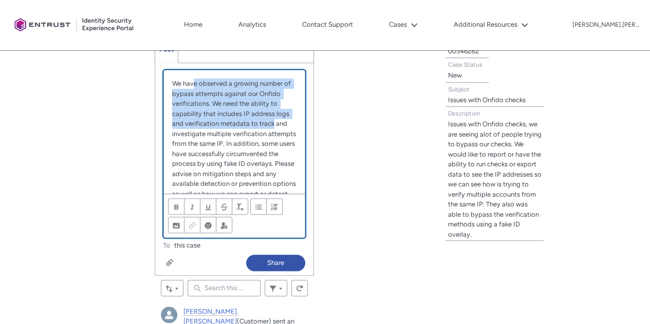
drag, startPoint x: 193, startPoint y: 87, endPoint x: 273, endPoint y: 130, distance: 90.6
click at [273, 130] on p "We have observed a growing number of bypass attempts against our Onfido verific…" at bounding box center [234, 144] width 124 height 130
click at [273, 131] on p "We have observed a growing number of bypass attempts against our Onfido verific…" at bounding box center [234, 144] width 124 height 130
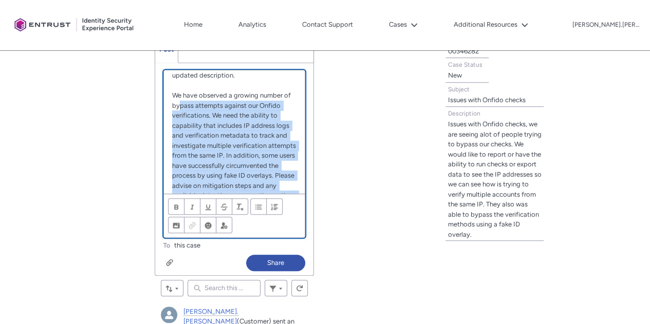
scroll to position [0, 0]
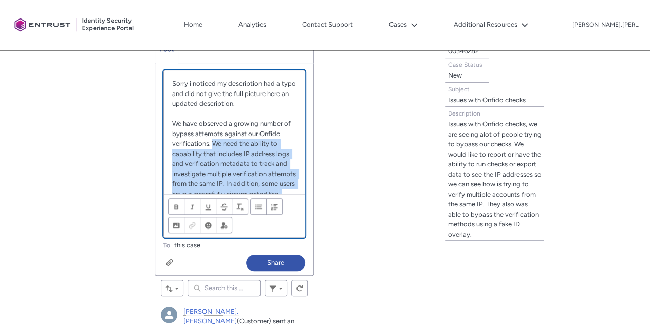
drag, startPoint x: 274, startPoint y: 179, endPoint x: 213, endPoint y: 145, distance: 70.4
click at [213, 145] on p "We have observed a growing number of bypass attempts against our Onfido verific…" at bounding box center [234, 184] width 124 height 130
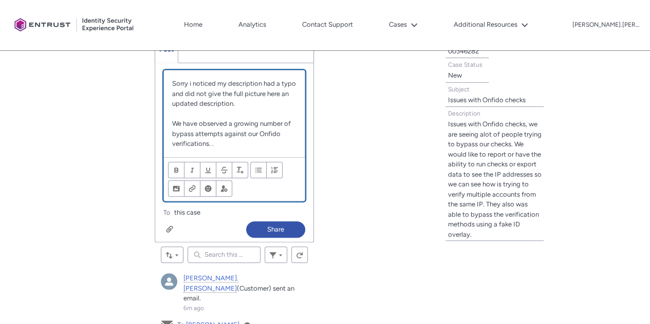
scroll to position [44, 0]
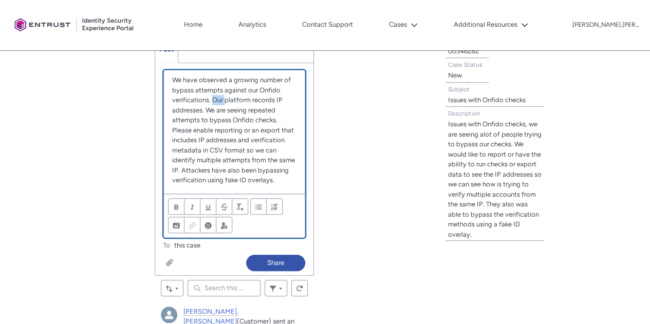
drag, startPoint x: 220, startPoint y: 97, endPoint x: 213, endPoint y: 98, distance: 7.3
click at [213, 98] on p "We have observed a growing number of bypass attempts against our Onfido verific…" at bounding box center [234, 130] width 124 height 110
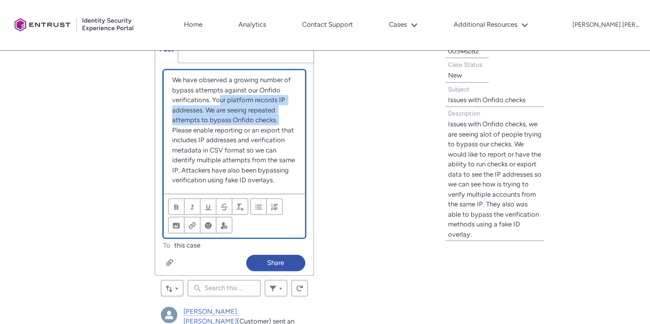
drag, startPoint x: 233, startPoint y: 102, endPoint x: 283, endPoint y: 119, distance: 52.6
click at [283, 118] on p "We have observed a growing number of bypass attempts against our Onfido verific…" at bounding box center [234, 130] width 124 height 110
click at [283, 119] on p "We have observed a growing number of bypass attempts against our Onfido verific…" at bounding box center [234, 130] width 124 height 110
drag, startPoint x: 212, startPoint y: 97, endPoint x: 283, endPoint y: 112, distance: 72.4
click at [283, 109] on p "We have observed a growing number of bypass attempts against our Onfido verific…" at bounding box center [234, 130] width 124 height 110
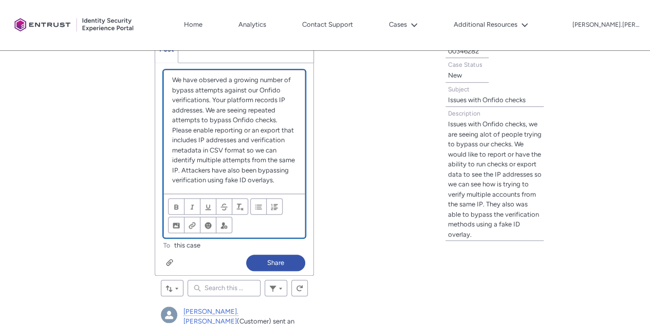
click at [283, 115] on p "We have observed a growing number of bypass attempts against our Onfido verific…" at bounding box center [234, 130] width 124 height 110
drag, startPoint x: 205, startPoint y: 107, endPoint x: 279, endPoint y: 118, distance: 74.7
click at [279, 118] on p "We have observed a growing number of bypass attempts against our Onfido verific…" at bounding box center [234, 130] width 124 height 110
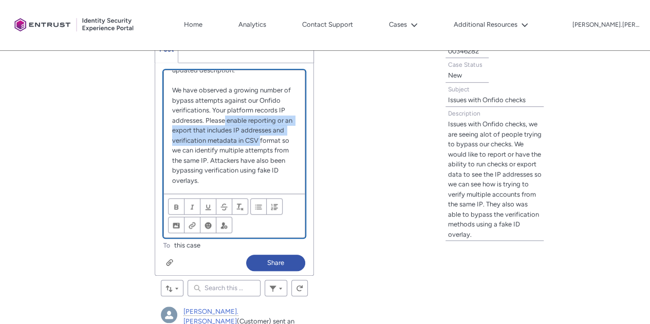
drag, startPoint x: 223, startPoint y: 117, endPoint x: 284, endPoint y: 139, distance: 64.2
click at [284, 139] on p "We have observed a growing number of bypass attempts against our Onfido verific…" at bounding box center [234, 135] width 124 height 100
drag, startPoint x: 203, startPoint y: 129, endPoint x: 279, endPoint y: 143, distance: 77.2
click at [277, 142] on p "We have observed a growing number of bypass attempts against our Onfido verific…" at bounding box center [234, 135] width 124 height 100
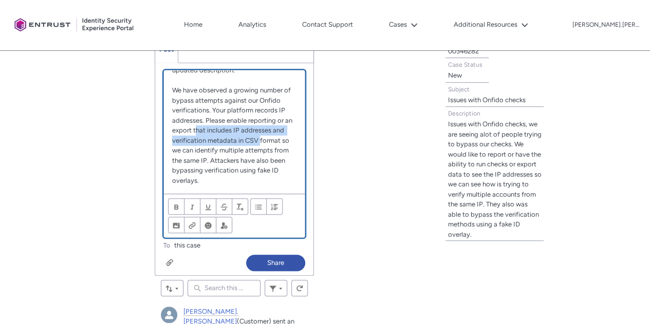
click at [281, 143] on p "We have observed a growing number of bypass attempts against our Onfido verific…" at bounding box center [234, 135] width 124 height 100
drag, startPoint x: 176, startPoint y: 141, endPoint x: 280, endPoint y: 142, distance: 104.3
click at [280, 142] on p "We have observed a growing number of bypass attempts against our Onfido verific…" at bounding box center [234, 135] width 124 height 100
drag, startPoint x: 219, startPoint y: 147, endPoint x: 281, endPoint y: 180, distance: 70.3
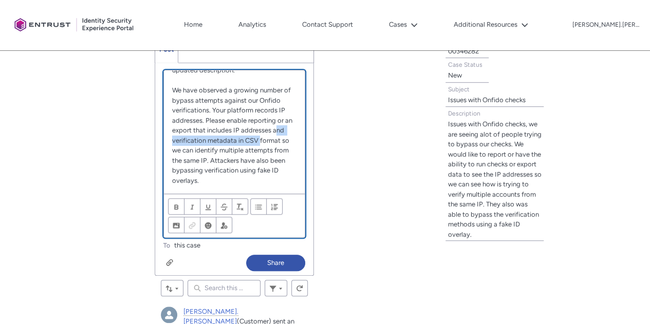
click at [282, 179] on p "We have observed a growing number of bypass attempts against our Onfido verific…" at bounding box center [234, 135] width 124 height 100
click at [281, 181] on p "We have observed a growing number of bypass attempts against our Onfido verific…" at bounding box center [234, 135] width 124 height 100
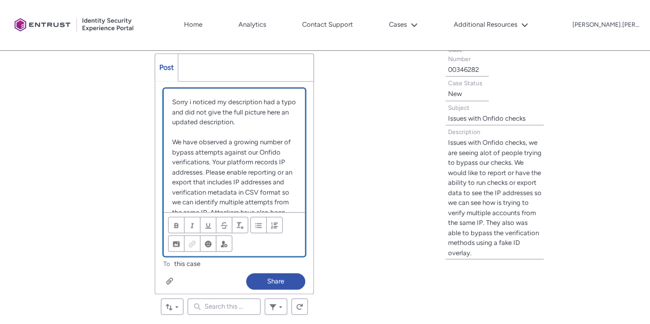
scroll to position [272, 0]
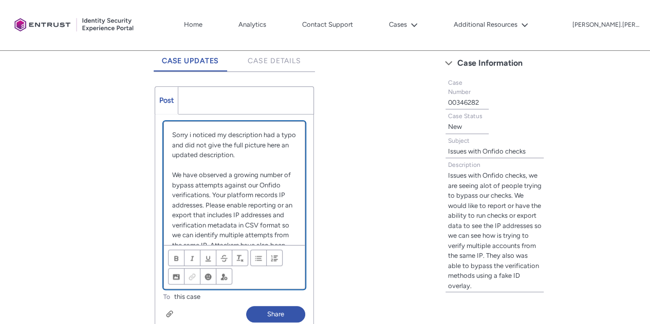
drag, startPoint x: 183, startPoint y: 133, endPoint x: 277, endPoint y: 156, distance: 96.7
click at [277, 156] on p "Sorry i noticed my description had a typo and did not give the full picture her…" at bounding box center [234, 145] width 124 height 30
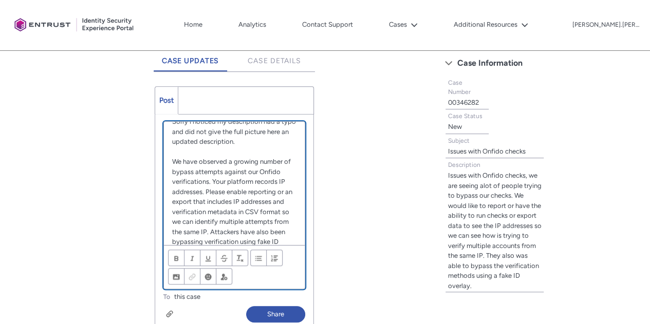
scroll to position [0, 0]
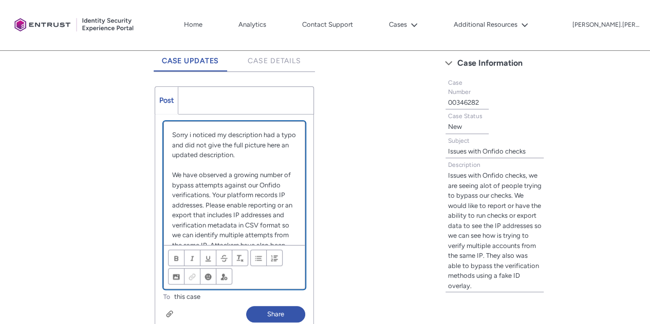
drag, startPoint x: 204, startPoint y: 135, endPoint x: 281, endPoint y: 156, distance: 79.9
click at [281, 156] on p "Sorry i noticed my description had a typo and did not give the full picture her…" at bounding box center [234, 145] width 124 height 30
drag, startPoint x: 255, startPoint y: 153, endPoint x: 266, endPoint y: 158, distance: 12.4
click at [254, 153] on p "Sorry i noticed my description had a typo and did not give the full picture her…" at bounding box center [234, 145] width 124 height 30
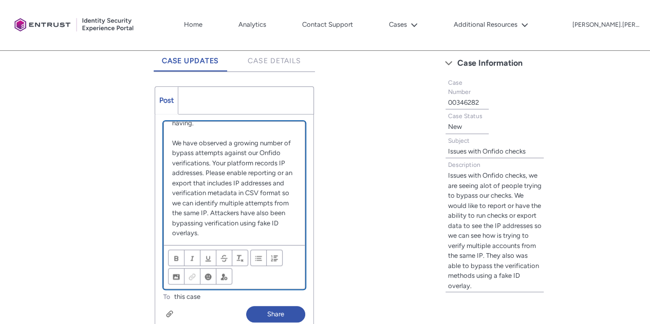
scroll to position [43, 0]
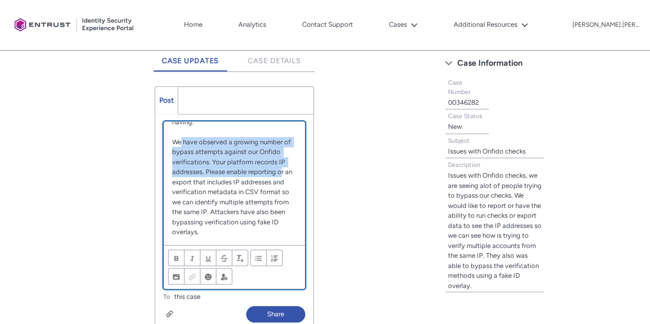
drag, startPoint x: 181, startPoint y: 143, endPoint x: 281, endPoint y: 172, distance: 103.7
click at [281, 171] on p "We have observed a growing number of bypass attempts against our Onfido verific…" at bounding box center [234, 187] width 124 height 100
click at [282, 172] on p "We have observed a growing number of bypass attempts against our Onfido verific…" at bounding box center [234, 187] width 124 height 100
click at [213, 157] on p "We have observed a growing number of bypass attempts against our Onfido verific…" at bounding box center [234, 187] width 124 height 100
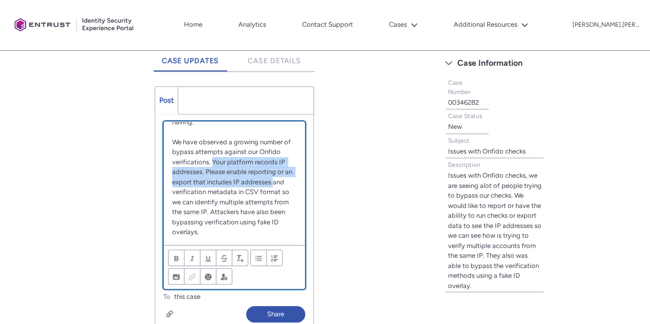
drag, startPoint x: 213, startPoint y: 158, endPoint x: 282, endPoint y: 180, distance: 72.8
click at [281, 180] on p "We have observed a growing number of bypass attempts against our Onfido verific…" at bounding box center [234, 187] width 124 height 100
click at [282, 181] on p "We have observed a growing number of bypass attempts against our Onfido verific…" at bounding box center [234, 187] width 124 height 100
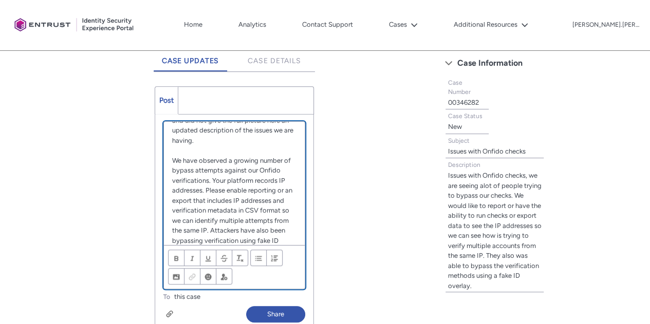
scroll to position [0, 0]
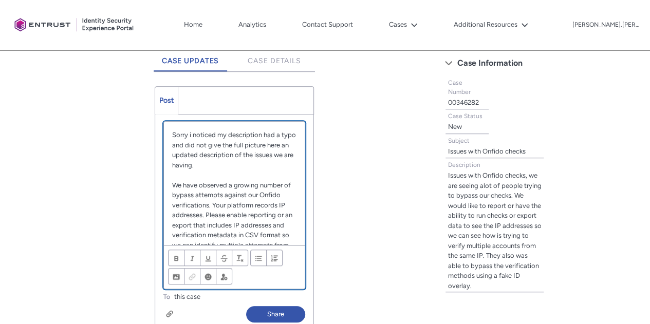
drag, startPoint x: 190, startPoint y: 136, endPoint x: 266, endPoint y: 174, distance: 85.2
click at [266, 173] on div "Sorry i noticed my description had a typo and did not give the full picture her…" at bounding box center [234, 183] width 141 height 123
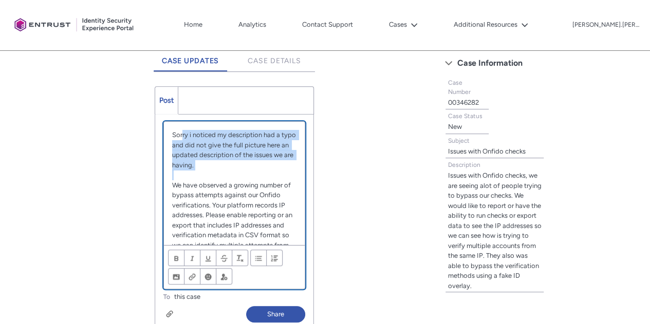
click at [266, 174] on p "Chatter Publisher" at bounding box center [234, 175] width 124 height 10
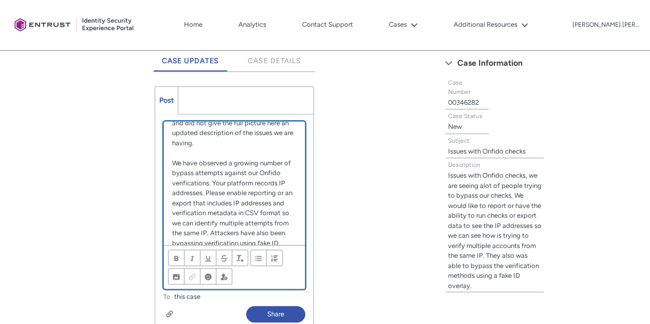
scroll to position [43, 0]
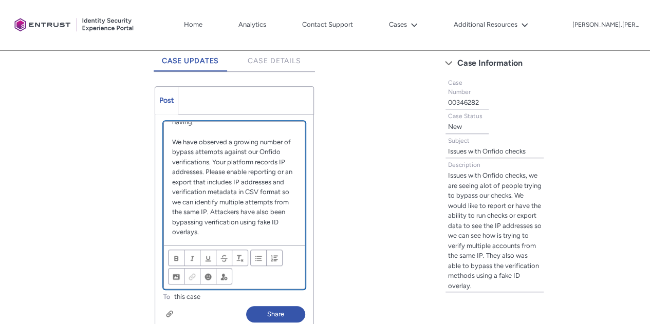
click at [202, 170] on p "We have observed a growing number of bypass attempts against our Onfido verific…" at bounding box center [234, 187] width 124 height 100
drag, startPoint x: 207, startPoint y: 178, endPoint x: 268, endPoint y: 181, distance: 61.7
click at [266, 181] on p "We have observed a growing number of bypass attempts against our Onfido verific…" at bounding box center [234, 182] width 124 height 110
click at [268, 181] on p "We have observed a growing number of bypass attempts against our Onfido verific…" at bounding box center [234, 182] width 124 height 110
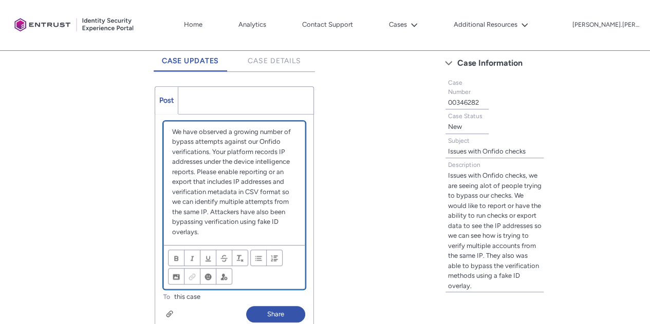
drag, startPoint x: 200, startPoint y: 181, endPoint x: 211, endPoint y: 187, distance: 12.0
click at [200, 181] on p "We have observed a growing number of bypass attempts against our Onfido verific…" at bounding box center [234, 182] width 124 height 110
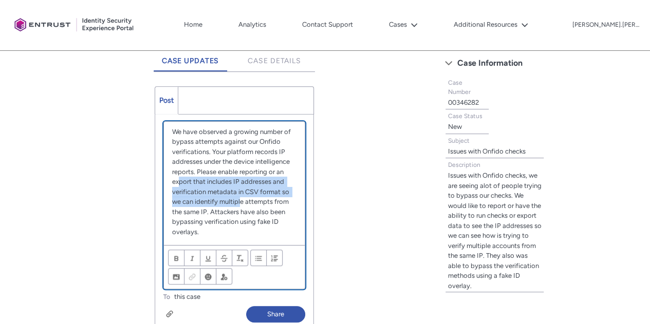
drag, startPoint x: 223, startPoint y: 178, endPoint x: 286, endPoint y: 197, distance: 66.0
click at [286, 197] on p "We have observed a growing number of bypass attempts against our Onfido verific…" at bounding box center [234, 182] width 124 height 110
click at [285, 198] on p "We have observed a growing number of bypass attempts against our Onfido verific…" at bounding box center [234, 182] width 124 height 110
click at [270, 199] on p "We have observed a growing number of bypass attempts against our Onfido verific…" at bounding box center [234, 182] width 124 height 110
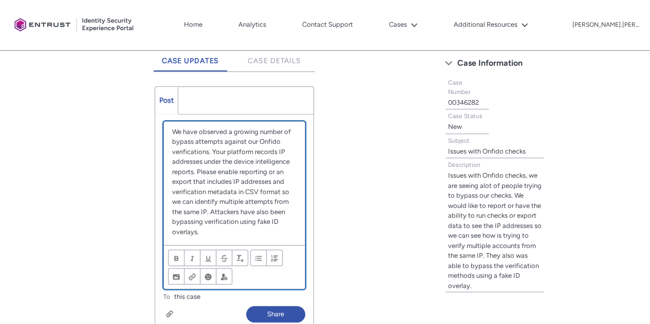
click at [277, 220] on p "We have observed a growing number of bypass attempts against our Onfido verific…" at bounding box center [234, 182] width 124 height 110
click at [208, 199] on p "We have observed a growing number of bypass attempts against our Onfido verific…" at bounding box center [234, 182] width 124 height 110
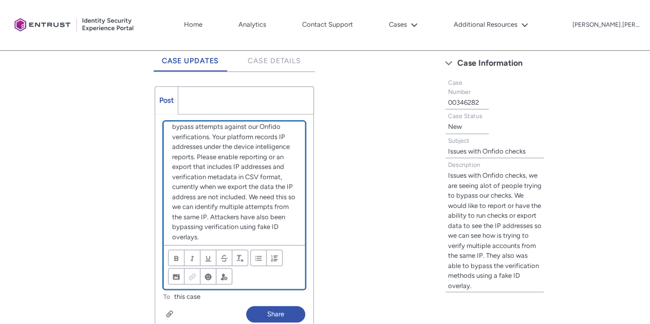
scroll to position [83, 0]
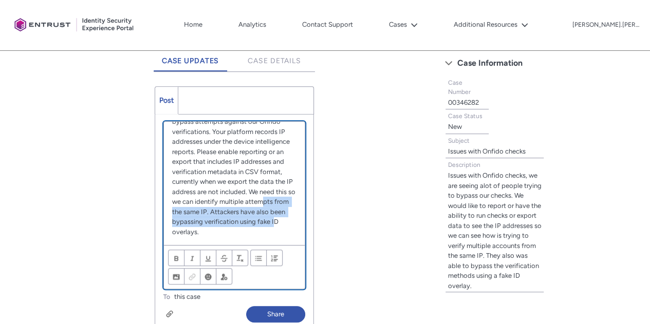
drag, startPoint x: 240, startPoint y: 199, endPoint x: 273, endPoint y: 227, distance: 43.4
click at [273, 225] on p "We have observed a growing number of bypass attempts against our Onfido verific…" at bounding box center [234, 172] width 124 height 130
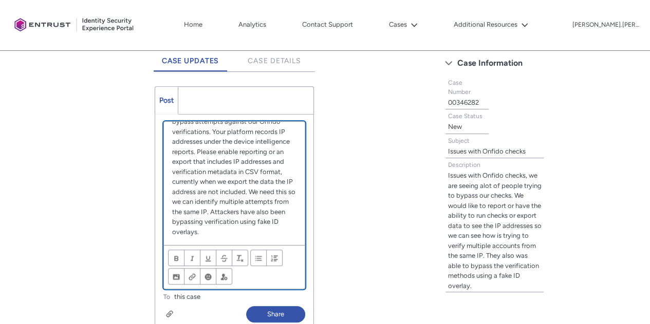
click at [273, 227] on p "We have observed a growing number of bypass attempts against our Onfido verific…" at bounding box center [234, 172] width 124 height 130
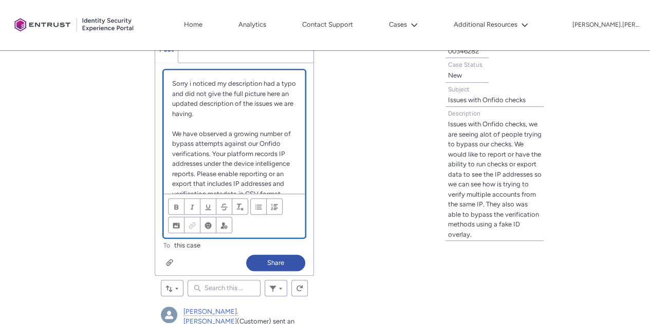
scroll to position [17, 0]
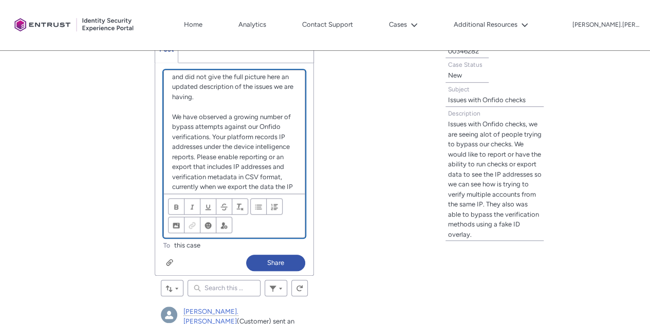
click at [252, 124] on p "We have observed a growing number of bypass attempts against our Onfido verific…" at bounding box center [234, 177] width 124 height 130
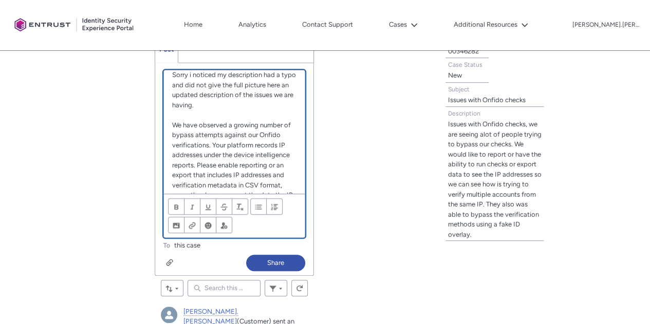
copy div "Sorry i noticed my description had a typo and did not give the full picture her…"
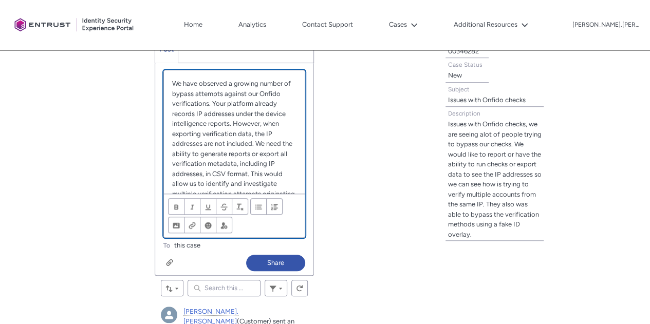
scroll to position [0, 0]
click at [210, 104] on p "We have observed a growing number of bypass attempts against our Onfido verific…" at bounding box center [234, 159] width 124 height 160
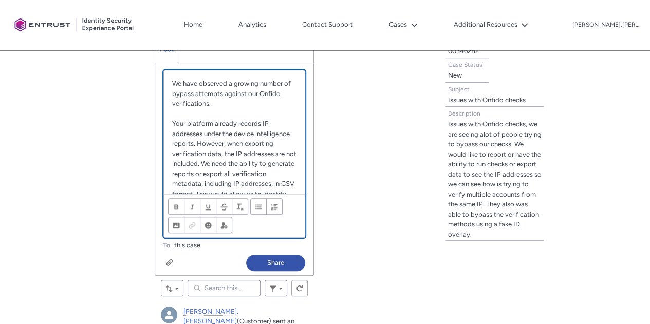
scroll to position [51, 0]
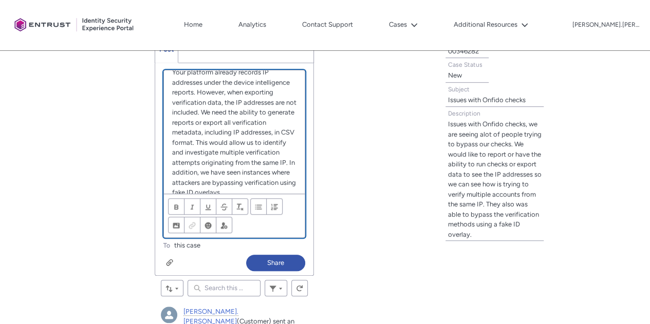
click at [288, 141] on p "Your platform already records IP addresses under the device intelligence report…" at bounding box center [234, 132] width 124 height 130
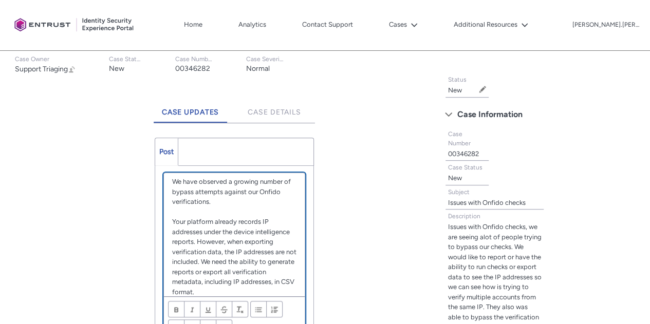
scroll to position [0, 0]
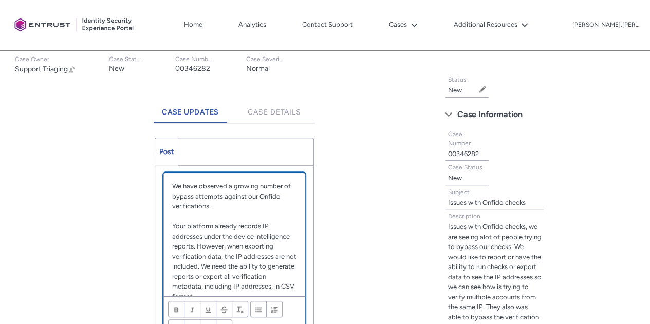
click at [178, 183] on p "We have observed a growing number of bypass attempts against our Onfido verific…" at bounding box center [234, 196] width 124 height 30
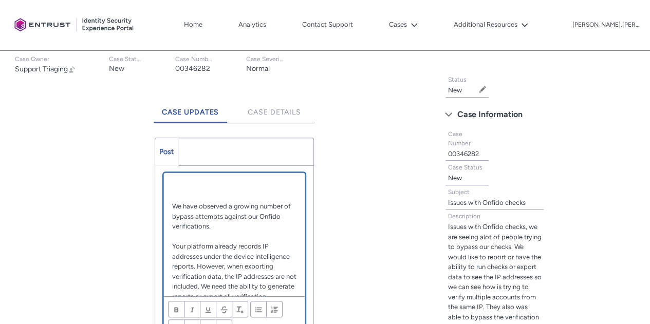
click at [224, 181] on p "Chatter Publisher" at bounding box center [234, 186] width 124 height 10
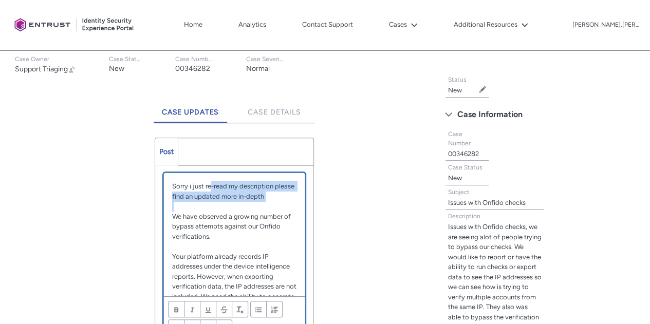
drag, startPoint x: 216, startPoint y: 188, endPoint x: 287, endPoint y: 203, distance: 72.7
click at [287, 203] on div "Sorry i just re-read my description please find an updated more in-depth We hav…" at bounding box center [234, 234] width 141 height 123
click at [286, 203] on p "Chatter Publisher" at bounding box center [234, 206] width 124 height 10
drag, startPoint x: 211, startPoint y: 190, endPoint x: 268, endPoint y: 204, distance: 58.3
click at [268, 204] on div "Sorry i just re-read my description please find an updated more in-depth We hav…" at bounding box center [234, 234] width 141 height 123
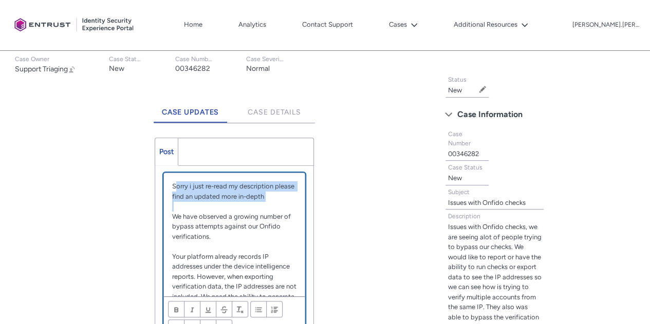
click at [267, 204] on p "Chatter Publisher" at bounding box center [234, 206] width 124 height 10
drag, startPoint x: 206, startPoint y: 184, endPoint x: 278, endPoint y: 202, distance: 75.1
click at [278, 202] on div "Sorry i just re-read my description please find an updated more in-depth We hav…" at bounding box center [234, 234] width 141 height 123
click at [280, 203] on p "Chatter Publisher" at bounding box center [234, 206] width 124 height 10
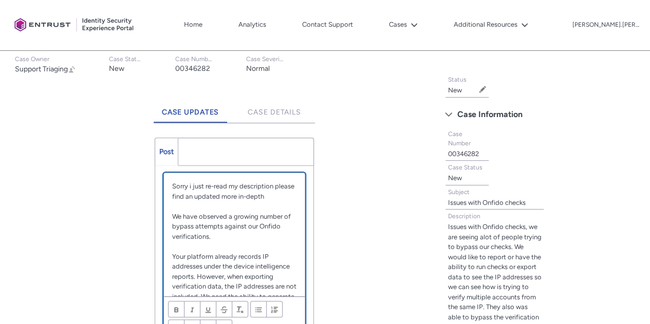
click at [288, 196] on p "Sorry i just re-read my description please find an updated more in-depth" at bounding box center [234, 191] width 124 height 20
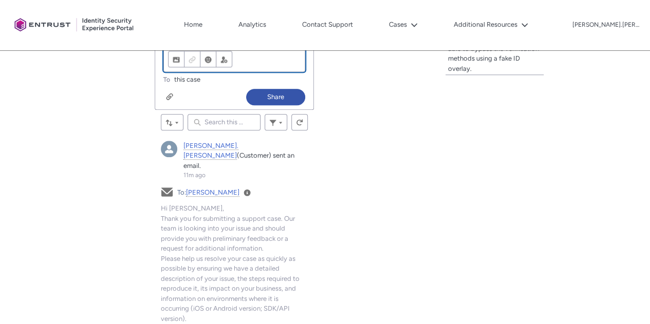
scroll to position [529, 0]
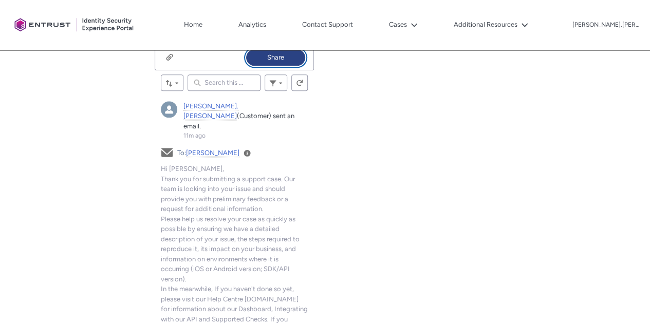
click at [288, 59] on button "Share" at bounding box center [275, 57] width 59 height 16
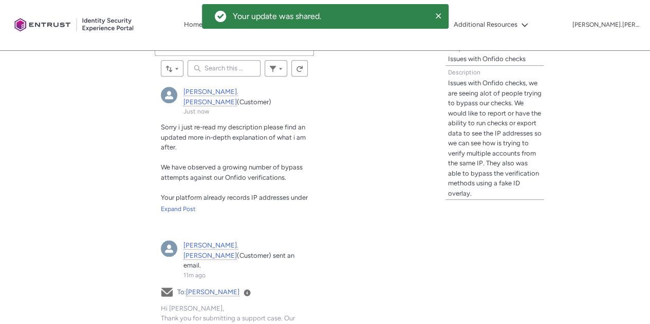
scroll to position [245, 0]
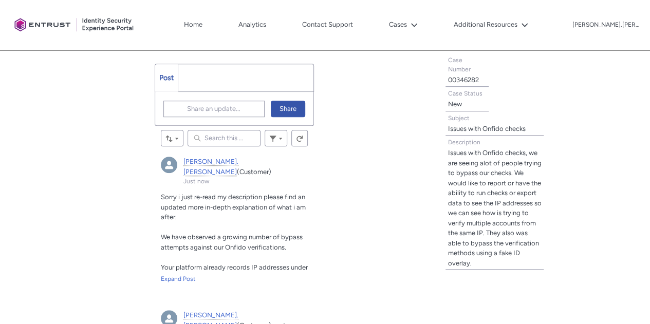
scroll to position [347, 0]
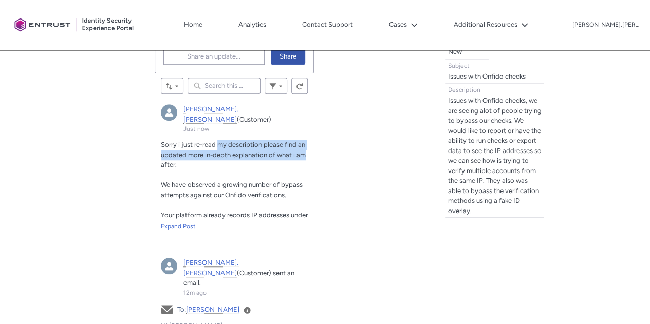
drag, startPoint x: 219, startPoint y: 134, endPoint x: 313, endPoint y: 139, distance: 93.6
click at [313, 139] on article "[PERSON_NAME].[PERSON_NAME] (Customer) Just now Actions for this Feed Item Sorr…" at bounding box center [234, 171] width 159 height 147
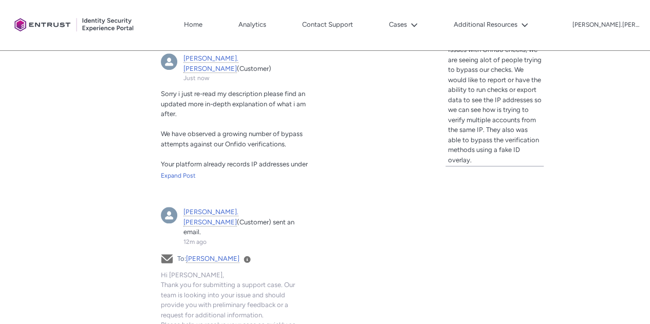
scroll to position [399, 0]
click at [183, 171] on div "Expand Post" at bounding box center [234, 175] width 147 height 9
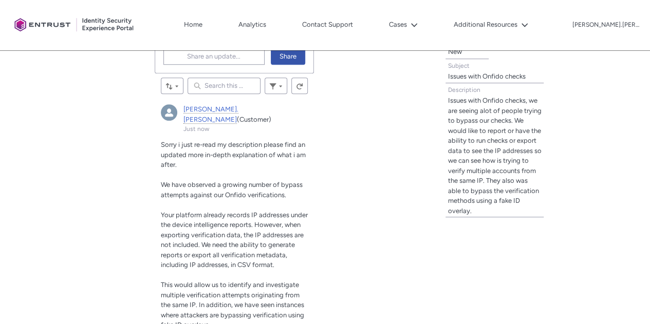
scroll to position [347, 0]
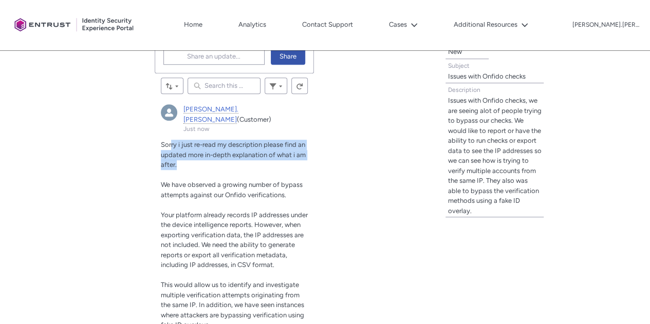
drag, startPoint x: 172, startPoint y: 136, endPoint x: 308, endPoint y: 160, distance: 138.2
click at [308, 159] on article "[PERSON_NAME].[PERSON_NAME] (Customer) Just now Actions for this Feed Item Sorr…" at bounding box center [234, 221] width 159 height 247
click at [308, 160] on article "[PERSON_NAME].[PERSON_NAME] (Customer) Just now Actions for this Feed Item Sorr…" at bounding box center [234, 221] width 159 height 247
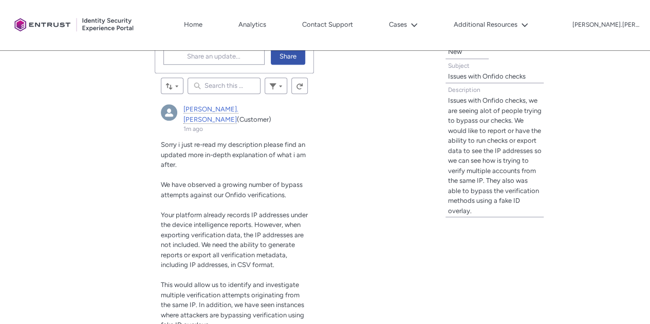
drag, startPoint x: 177, startPoint y: 169, endPoint x: 296, endPoint y: 179, distance: 119.7
click at [296, 180] on p "We have observed a growing number of bypass attempts against our Onfido verific…" at bounding box center [234, 190] width 147 height 20
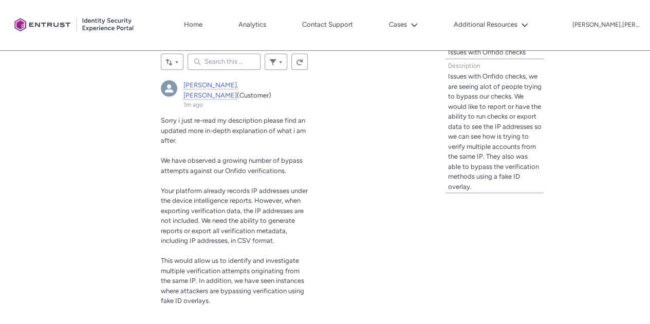
scroll to position [399, 0]
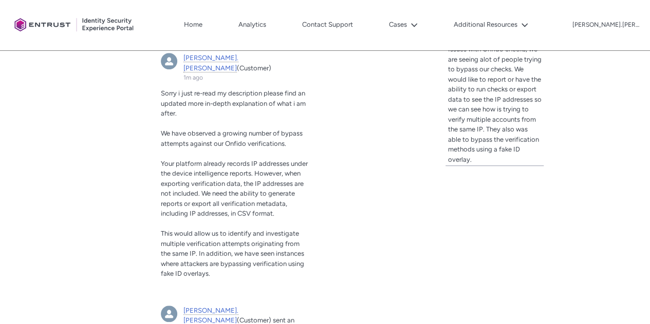
drag, startPoint x: 176, startPoint y: 153, endPoint x: 285, endPoint y: 206, distance: 121.3
click at [285, 206] on p "Your platform already records IP addresses under the device intelligence report…" at bounding box center [234, 189] width 147 height 60
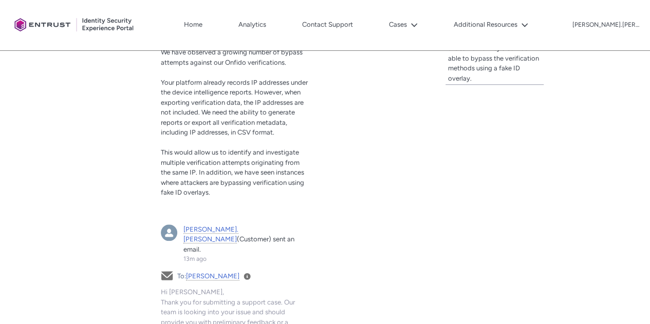
scroll to position [501, 0]
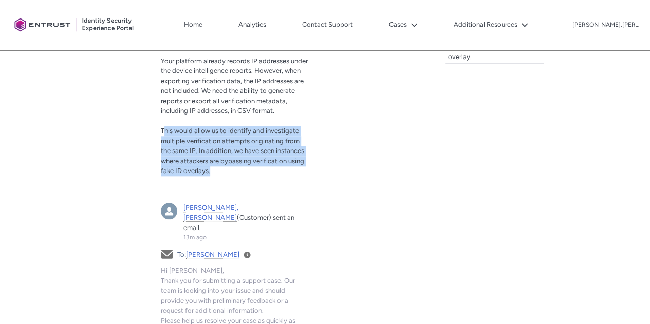
drag, startPoint x: 165, startPoint y: 119, endPoint x: 309, endPoint y: 164, distance: 150.3
click at [309, 164] on article "[PERSON_NAME].[PERSON_NAME] (Customer) 1m ago Actions for this Feed Item Sorry …" at bounding box center [234, 67] width 159 height 247
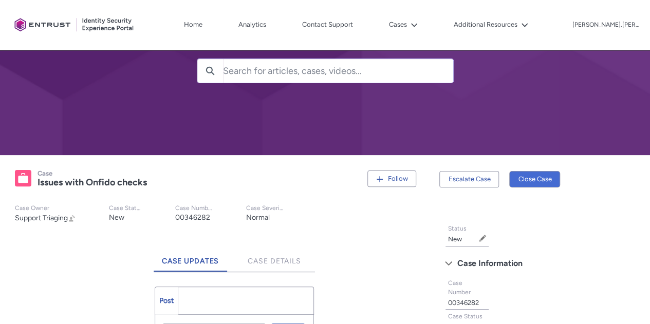
scroll to position [0, 0]
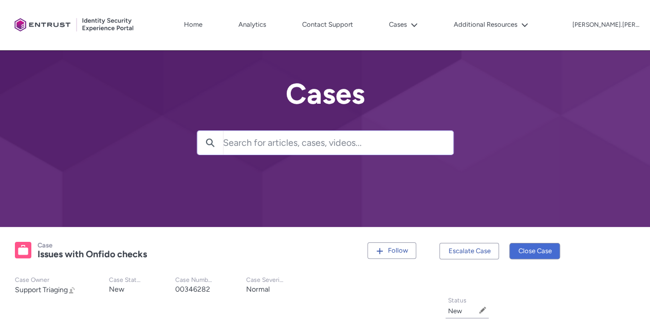
click at [634, 41] on div "Client Portal Home Analytics Contact Support Cases Additional Resources More [P…" at bounding box center [324, 25] width 629 height 50
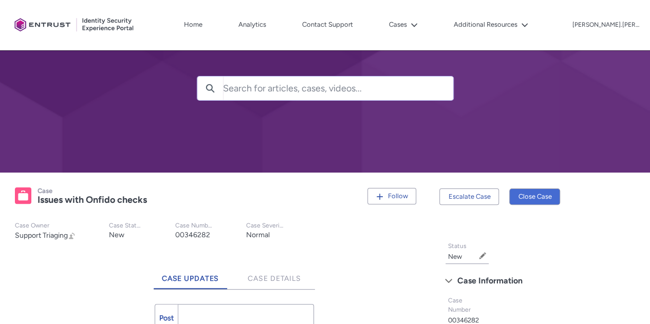
scroll to position [51, 0]
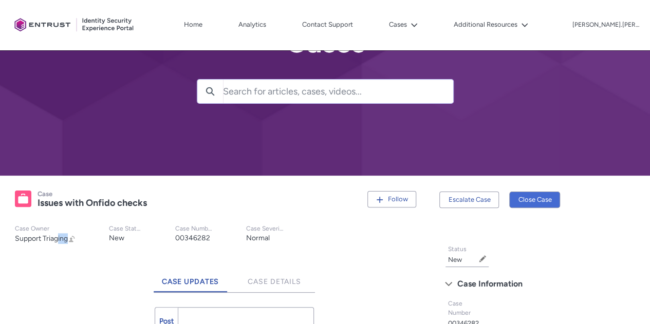
drag, startPoint x: 58, startPoint y: 238, endPoint x: 79, endPoint y: 239, distance: 21.1
click at [73, 238] on div "Support Triaging Change Owner" at bounding box center [45, 238] width 61 height 11
click at [85, 239] on records-highlights-details-item "Case Owner Support Triaging Change Owner" at bounding box center [54, 234] width 78 height 19
click at [48, 197] on lightning-formatted-text "Issues with Onfido checks" at bounding box center [92, 202] width 109 height 11
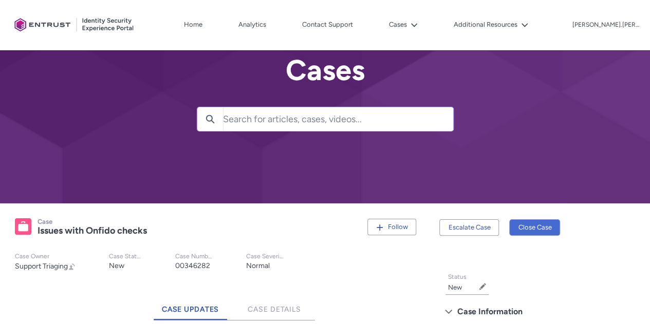
scroll to position [0, 0]
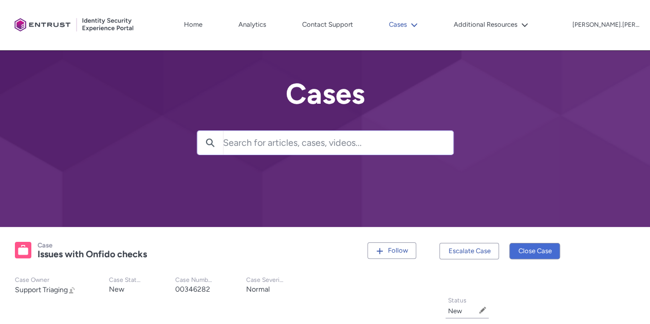
click at [420, 18] on button "Cases" at bounding box center [403, 24] width 34 height 15
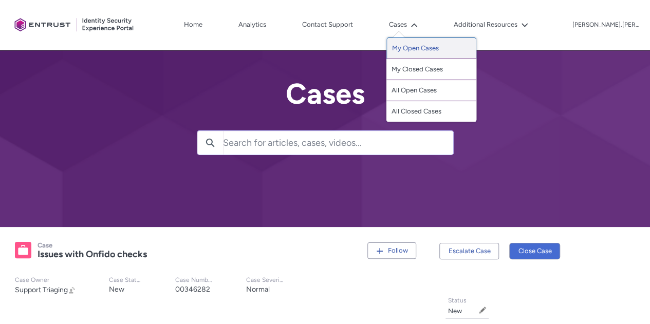
click at [455, 46] on link "My Open Cases" at bounding box center [431, 49] width 90 height 22
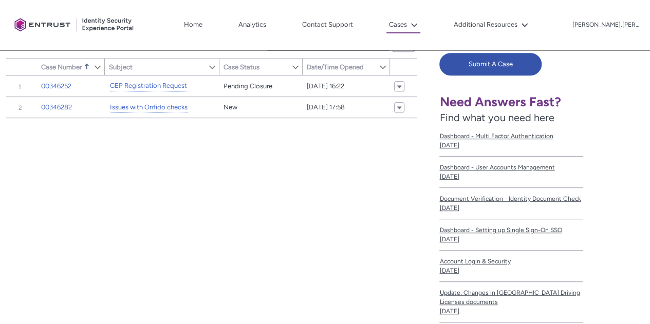
scroll to position [103, 0]
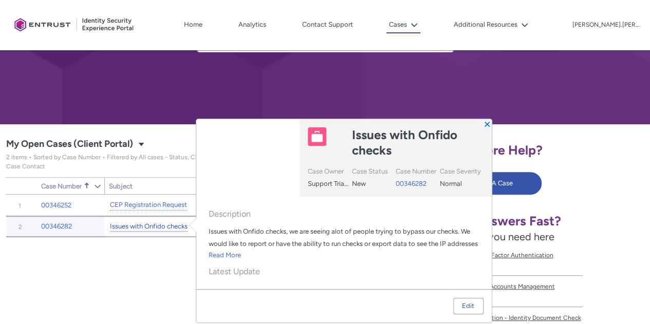
click at [118, 226] on link "Issues with Onfido checks" at bounding box center [149, 226] width 78 height 11
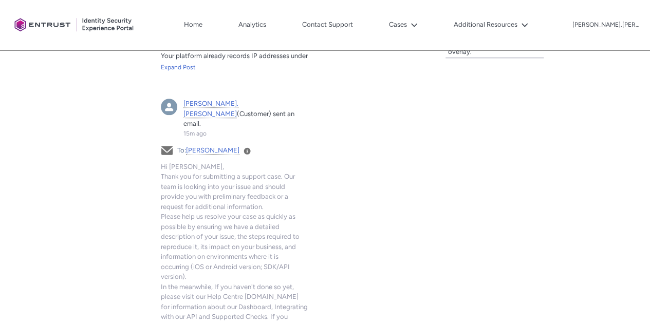
scroll to position [514, 0]
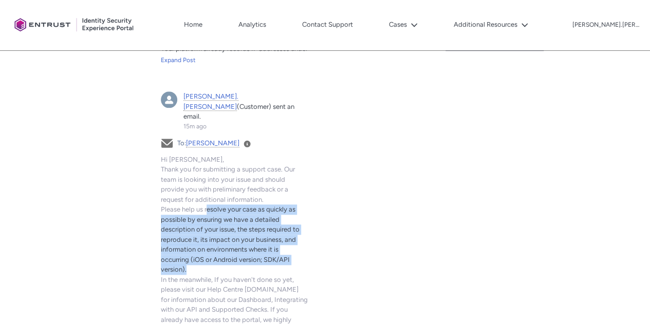
drag, startPoint x: 208, startPoint y: 177, endPoint x: 340, endPoint y: 245, distance: 148.7
click at [331, 241] on div "Tabs Case Updates Case Details Post More Share an update... Share Sort by: Sear…" at bounding box center [216, 196] width 421 height 788
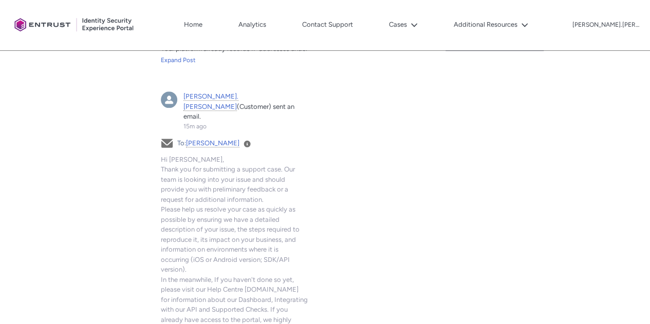
click at [340, 245] on div "Tabs Case Updates Case Details Post More Share an update... Share Sort by: Sear…" at bounding box center [216, 196] width 421 height 788
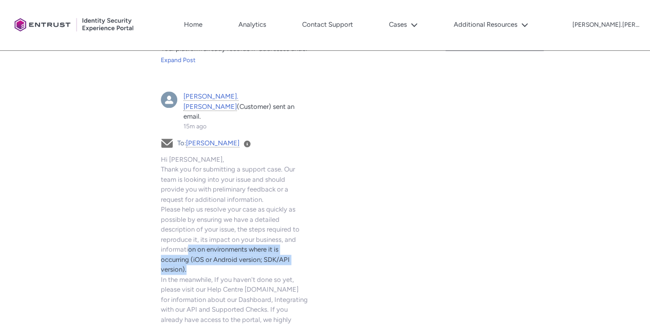
drag, startPoint x: 200, startPoint y: 220, endPoint x: 302, endPoint y: 237, distance: 103.1
click at [302, 237] on div "Email To: [PERSON_NAME] View Details Subject Your Entrust Support Ticket (00346…" at bounding box center [234, 301] width 147 height 328
click at [312, 234] on article "[PERSON_NAME].[PERSON_NAME] (Customer) sent an email. 15m ago Actions for this …" at bounding box center [234, 282] width 159 height 394
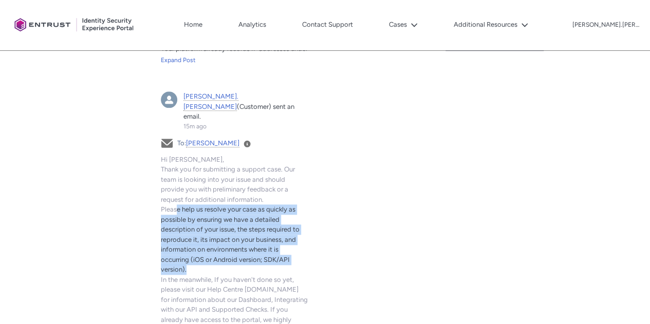
drag, startPoint x: 176, startPoint y: 181, endPoint x: 318, endPoint y: 243, distance: 154.4
click at [313, 238] on article "[PERSON_NAME].[PERSON_NAME] (Customer) sent an email. 15m ago Actions for this …" at bounding box center [234, 282] width 159 height 394
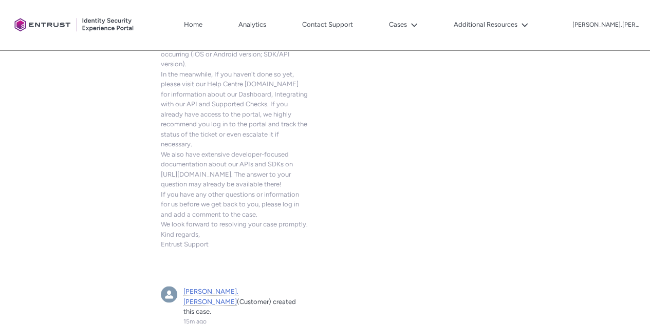
click at [310, 183] on article "[PERSON_NAME].[PERSON_NAME] (Customer) sent an email. 15m ago Actions for this …" at bounding box center [234, 77] width 159 height 394
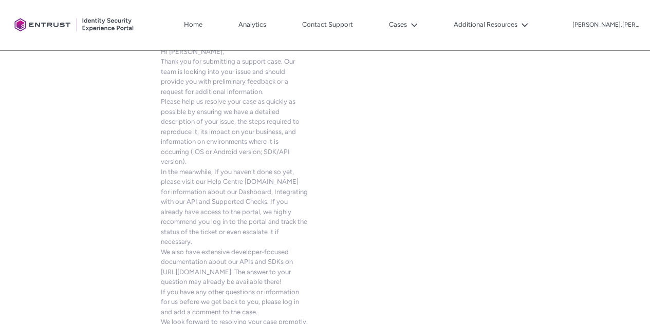
scroll to position [617, 0]
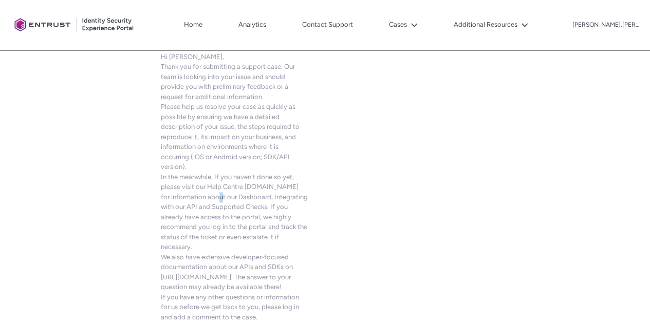
click at [258, 163] on span "Hi [PERSON_NAME], Thank you for submitting a support case. Our team is looking …" at bounding box center [234, 202] width 147 height 298
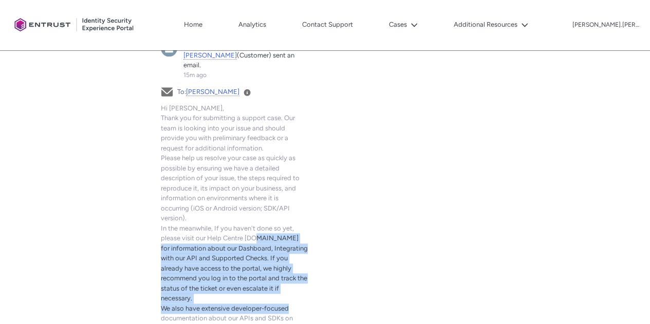
drag, startPoint x: 172, startPoint y: 217, endPoint x: 324, endPoint y: 277, distance: 164.2
click at [324, 277] on div "Tabs Case Updates Case Details Post More Share an update... Share Sort by: Sear…" at bounding box center [216, 144] width 421 height 788
click at [327, 277] on div "Tabs Case Updates Case Details Post More Share an update... Share Sort by: Sear…" at bounding box center [216, 144] width 421 height 788
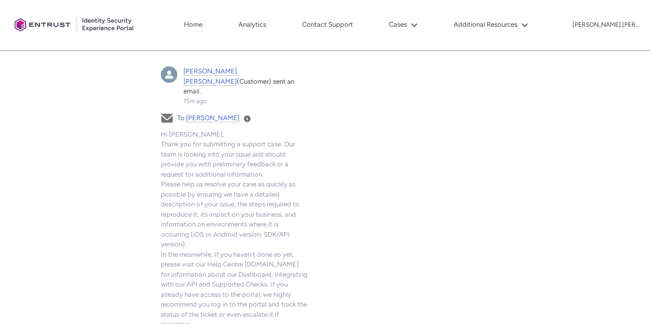
scroll to position [462, 0]
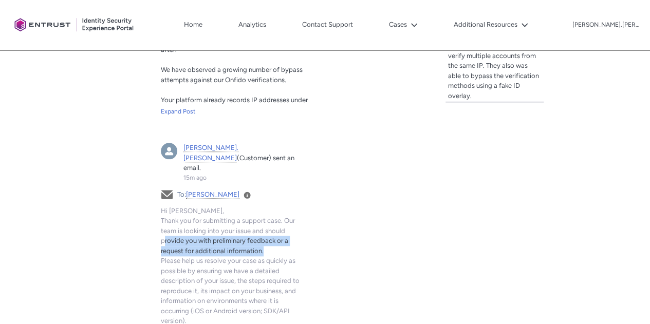
drag, startPoint x: 165, startPoint y: 210, endPoint x: 298, endPoint y: 215, distance: 133.7
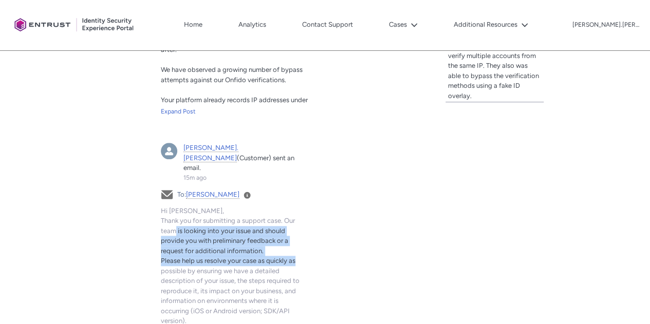
drag, startPoint x: 174, startPoint y: 202, endPoint x: 334, endPoint y: 237, distance: 164.7
click at [327, 234] on div "Tabs Case Updates Case Details Post More Share an update... Share Sort by: Sear…" at bounding box center [216, 247] width 421 height 788
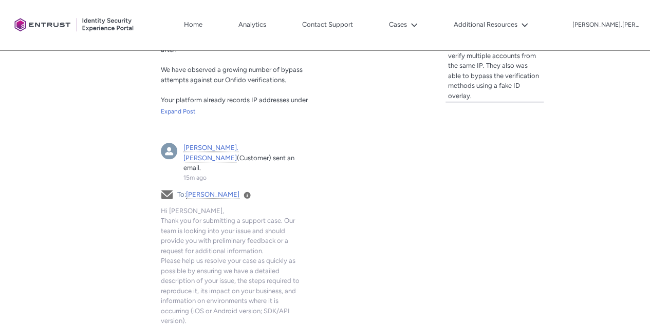
click at [340, 239] on div "Tabs Case Updates Case Details Post More Share an update... Share Sort by: Sear…" at bounding box center [216, 247] width 421 height 788
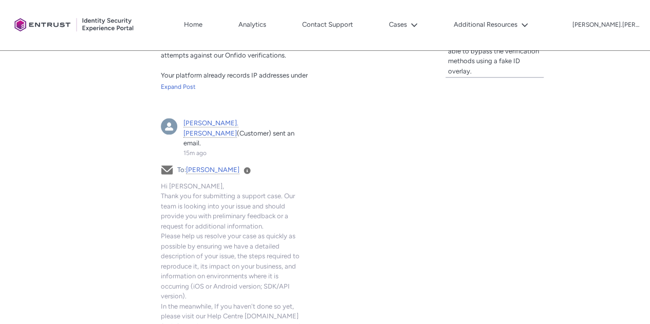
scroll to position [514, 0]
